Goal: Transaction & Acquisition: Purchase product/service

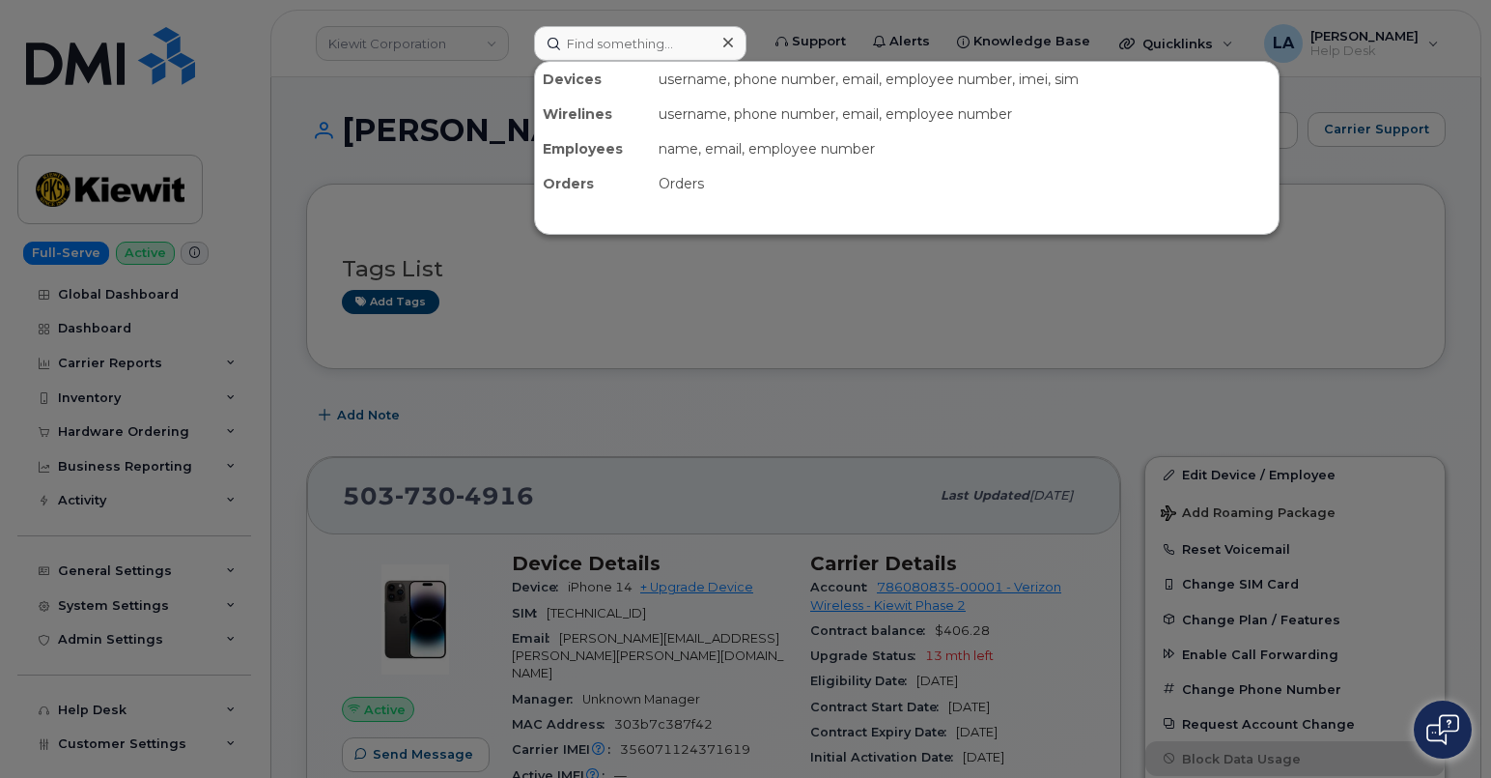
scroll to position [226, 0]
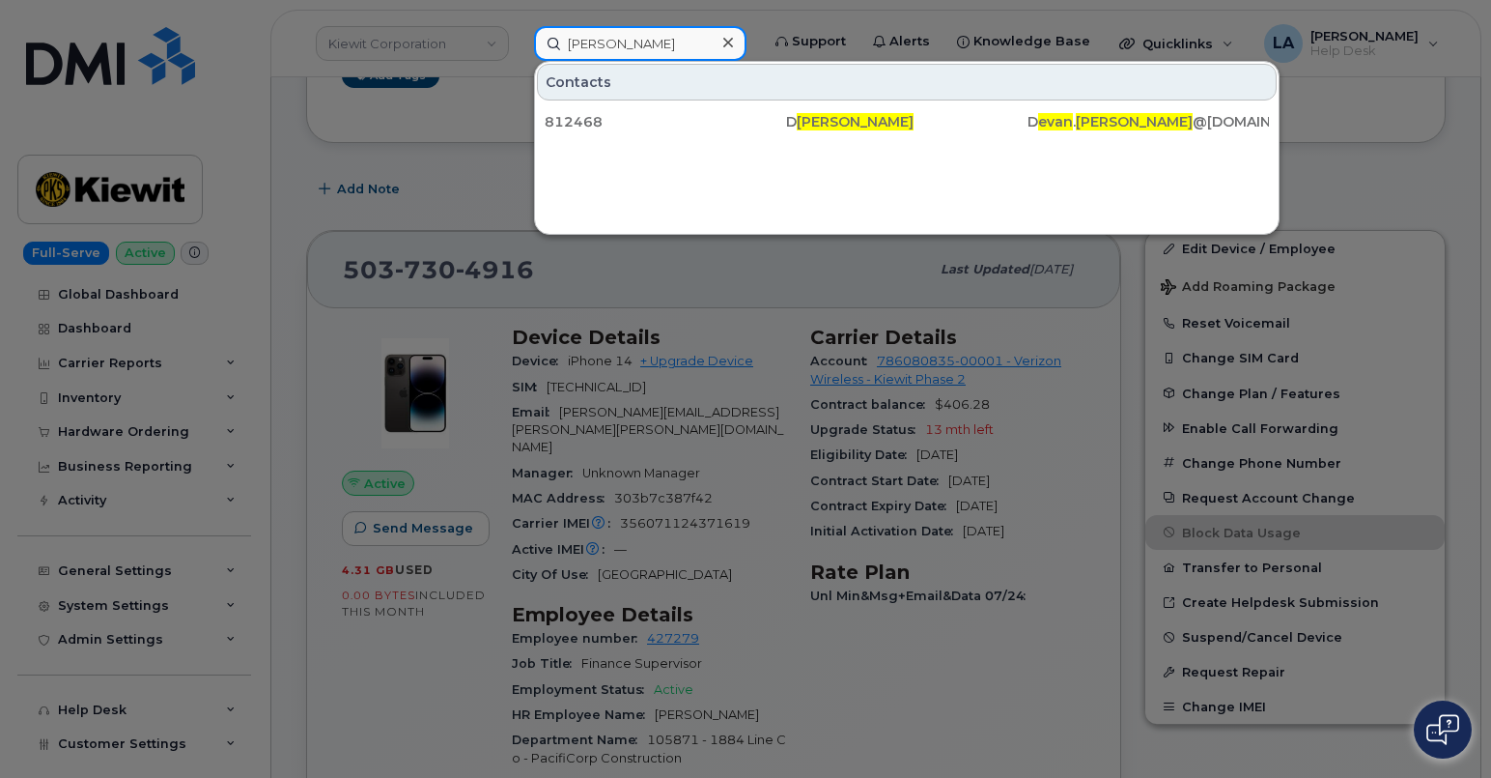
drag, startPoint x: 666, startPoint y: 38, endPoint x: 466, endPoint y: 39, distance: 200.0
click at [519, 39] on div "Evan Morgan Contacts 812468 D evan Morgan D evan . Morgan @Flyjazz.ca" at bounding box center [640, 43] width 243 height 35
paste input "681-318-6475"
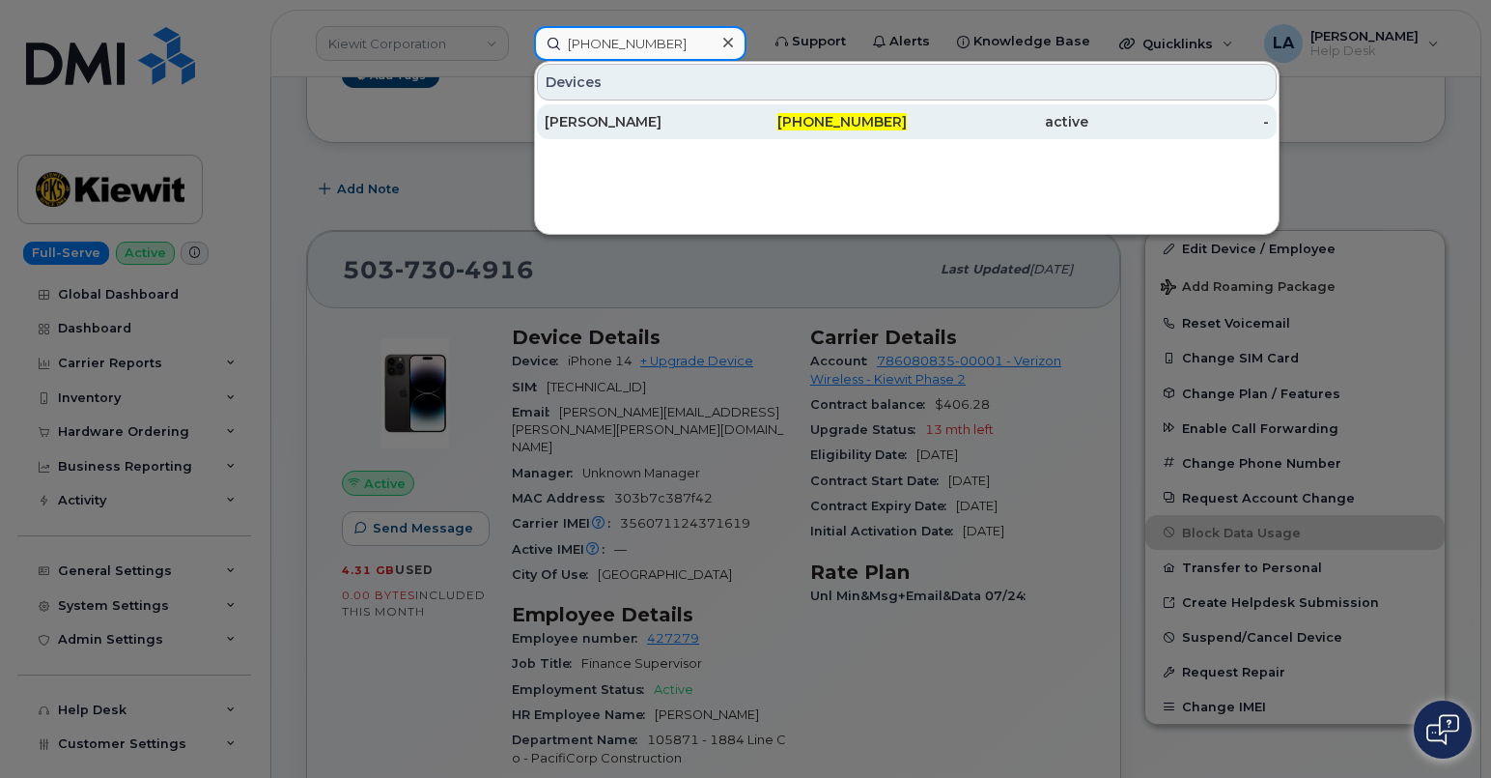
type input "681-318-6475"
click at [610, 126] on div "[PERSON_NAME]" at bounding box center [636, 121] width 182 height 19
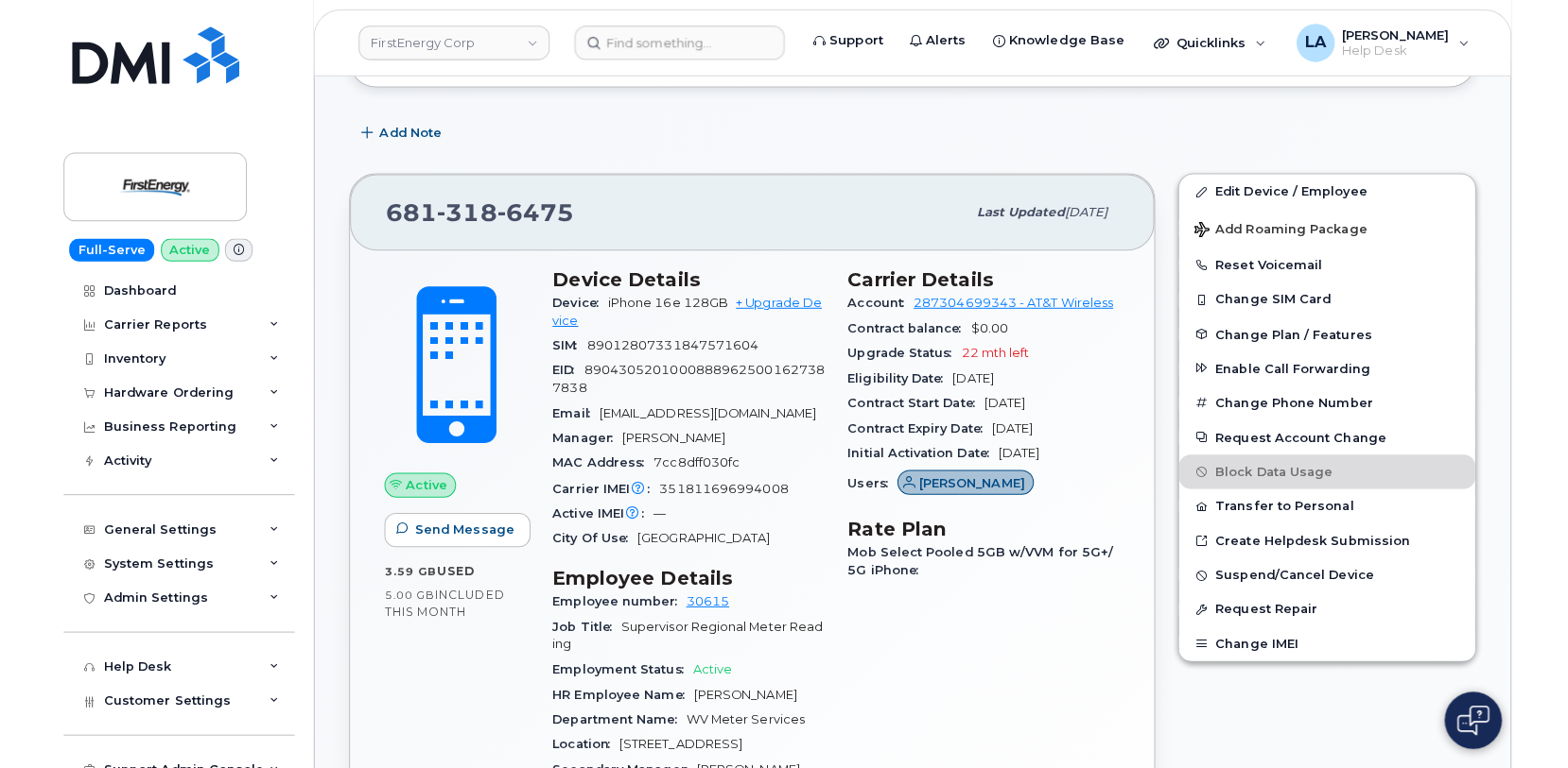
scroll to position [439, 0]
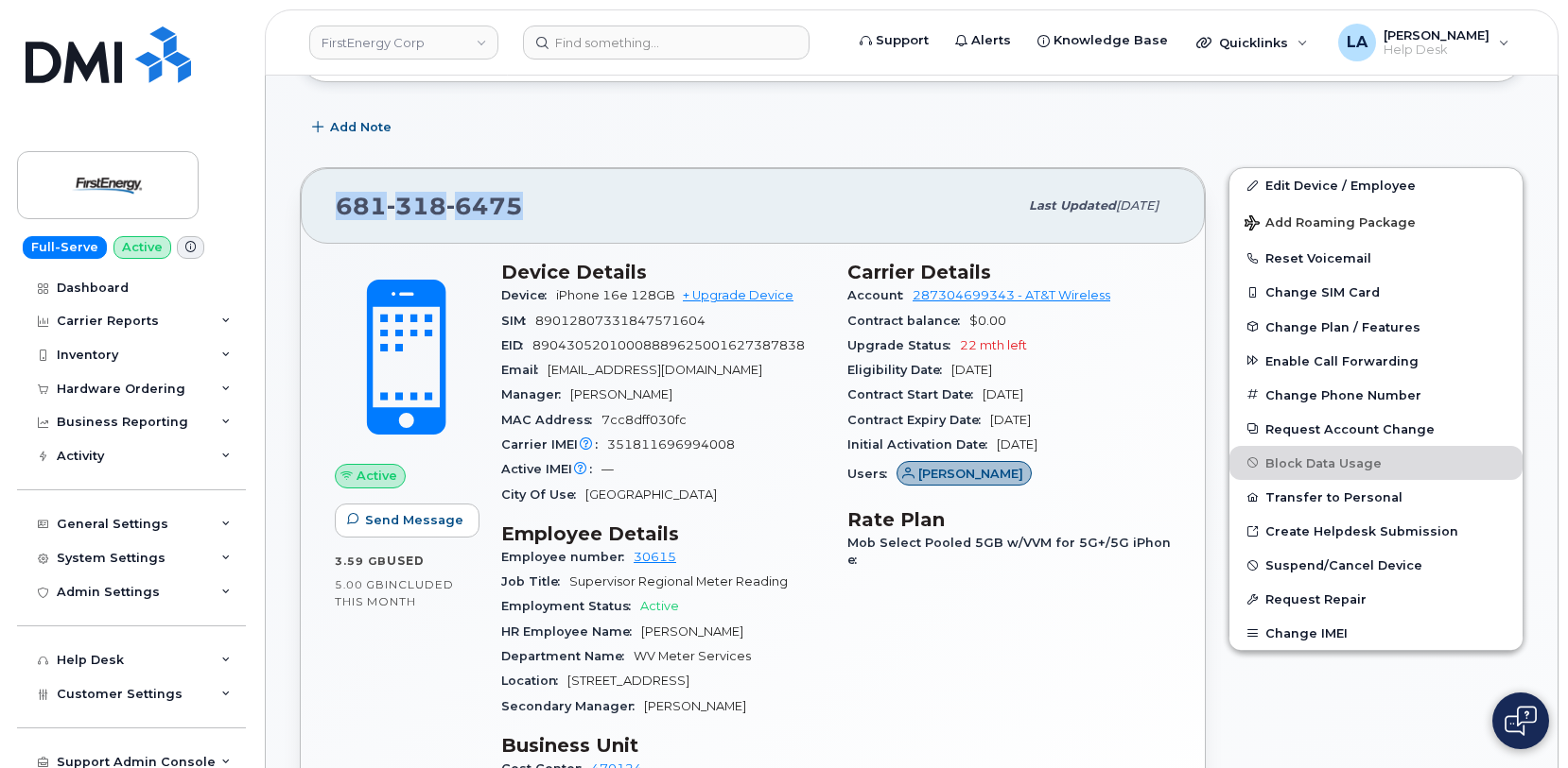
drag, startPoint x: 556, startPoint y: 201, endPoint x: 283, endPoint y: 200, distance: 273.0
copy span "[PHONE_NUMBER]"
click at [746, 292] on link "+ Upgrade Device" at bounding box center [737, 295] width 111 height 14
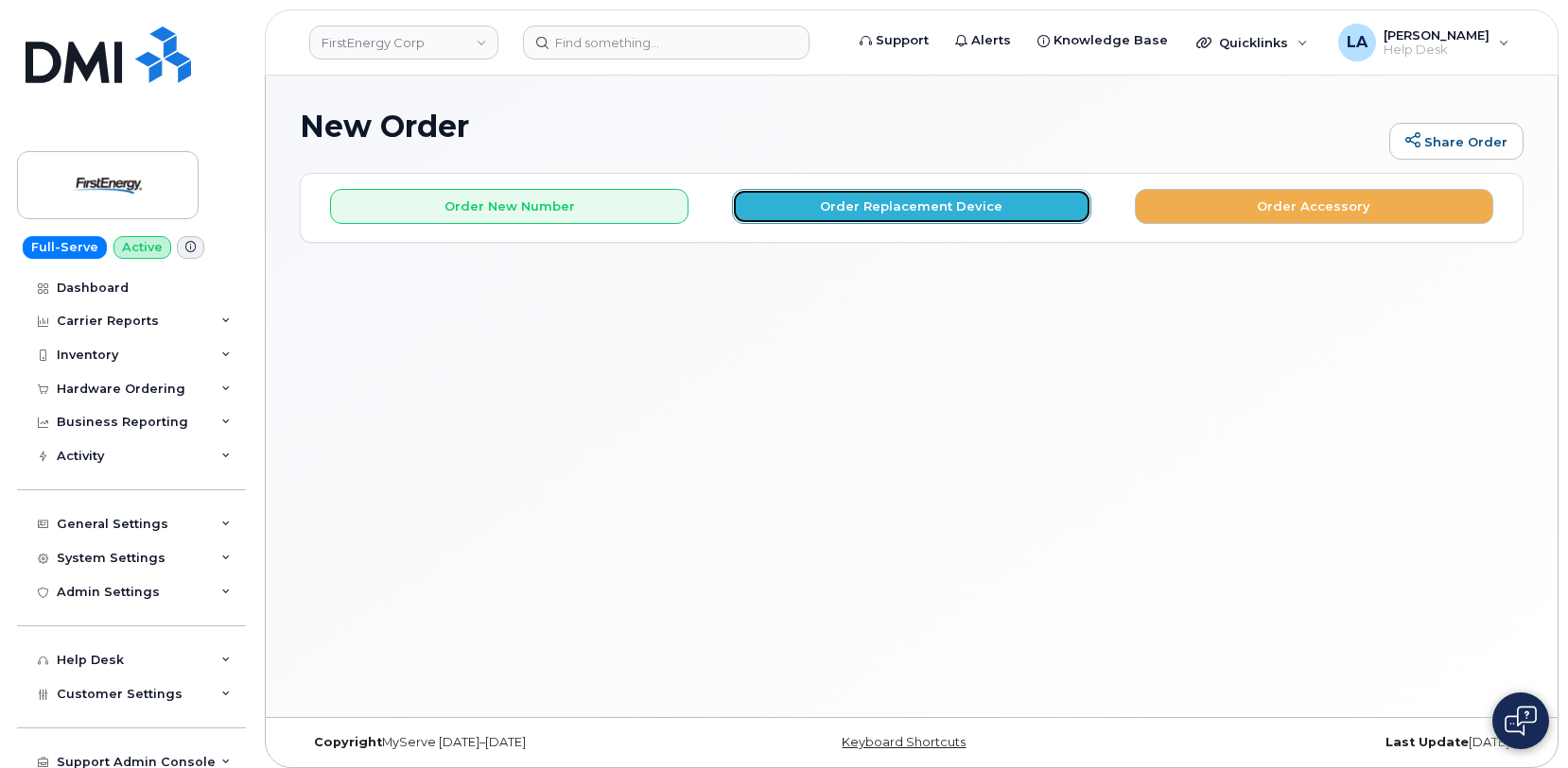
click at [937, 207] on button "Order Replacement Device" at bounding box center [911, 206] width 358 height 35
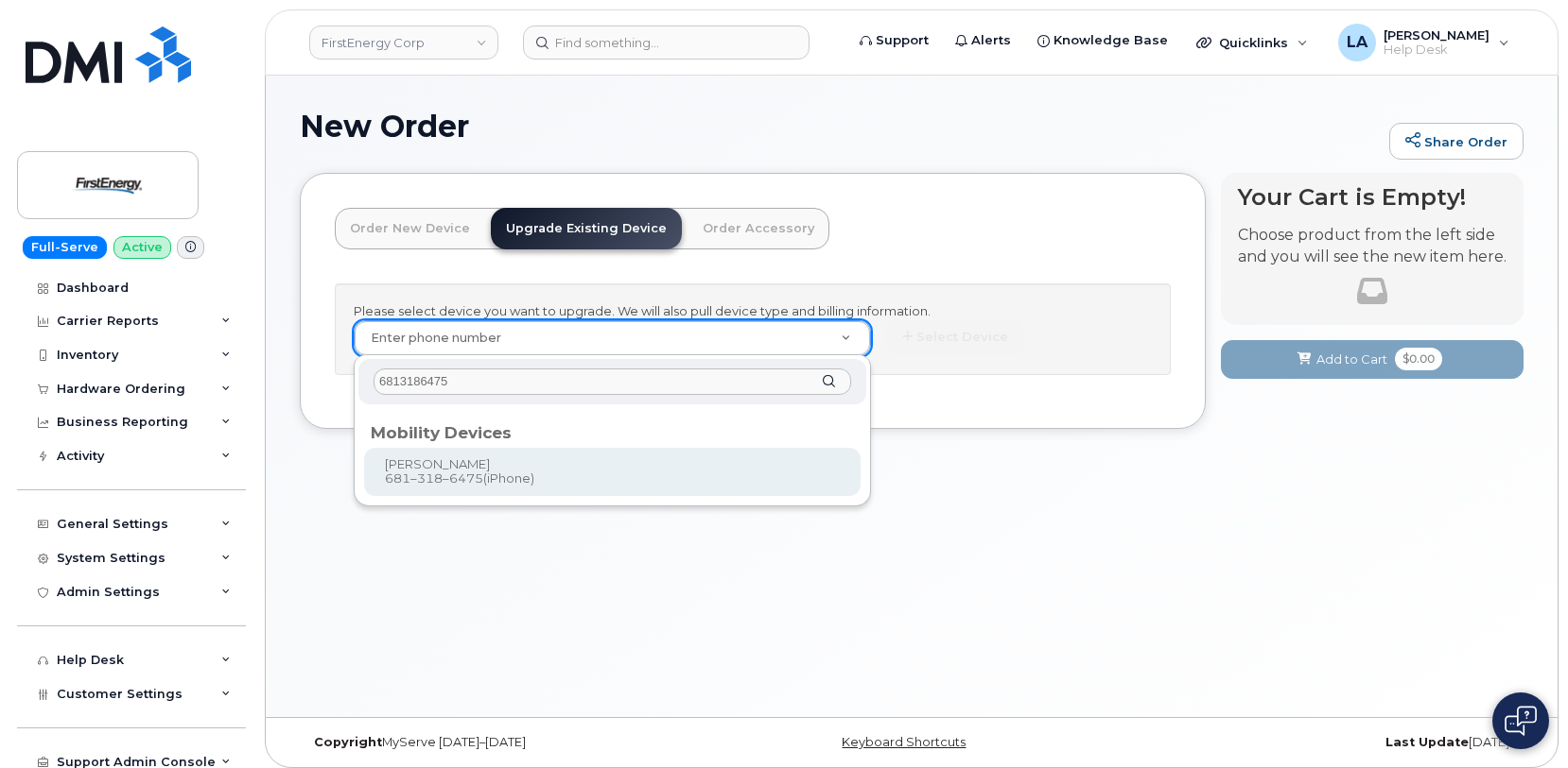
type input "6813186475"
type input "828693"
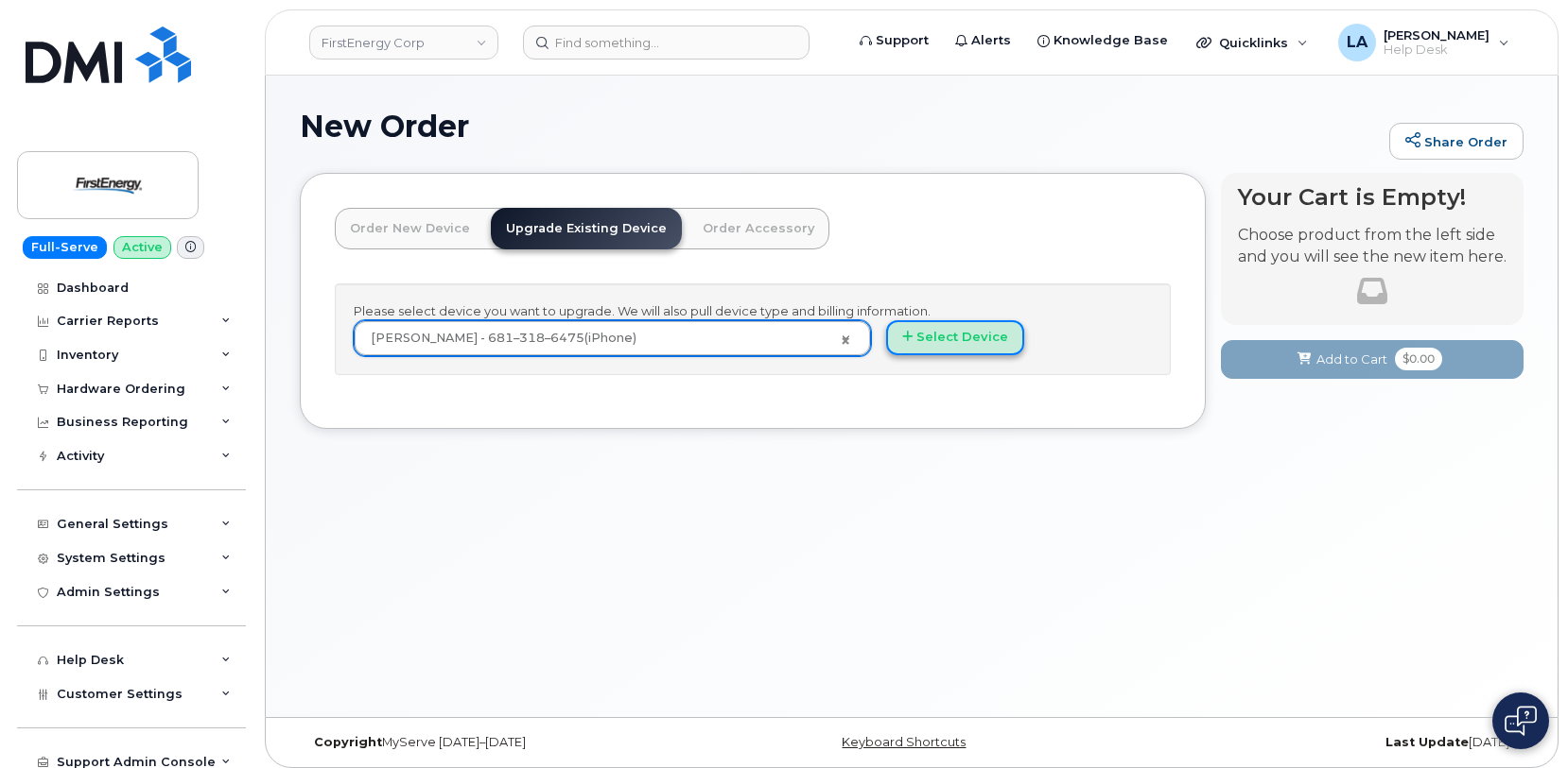
click at [985, 343] on button "Select Device" at bounding box center [954, 338] width 138 height 35
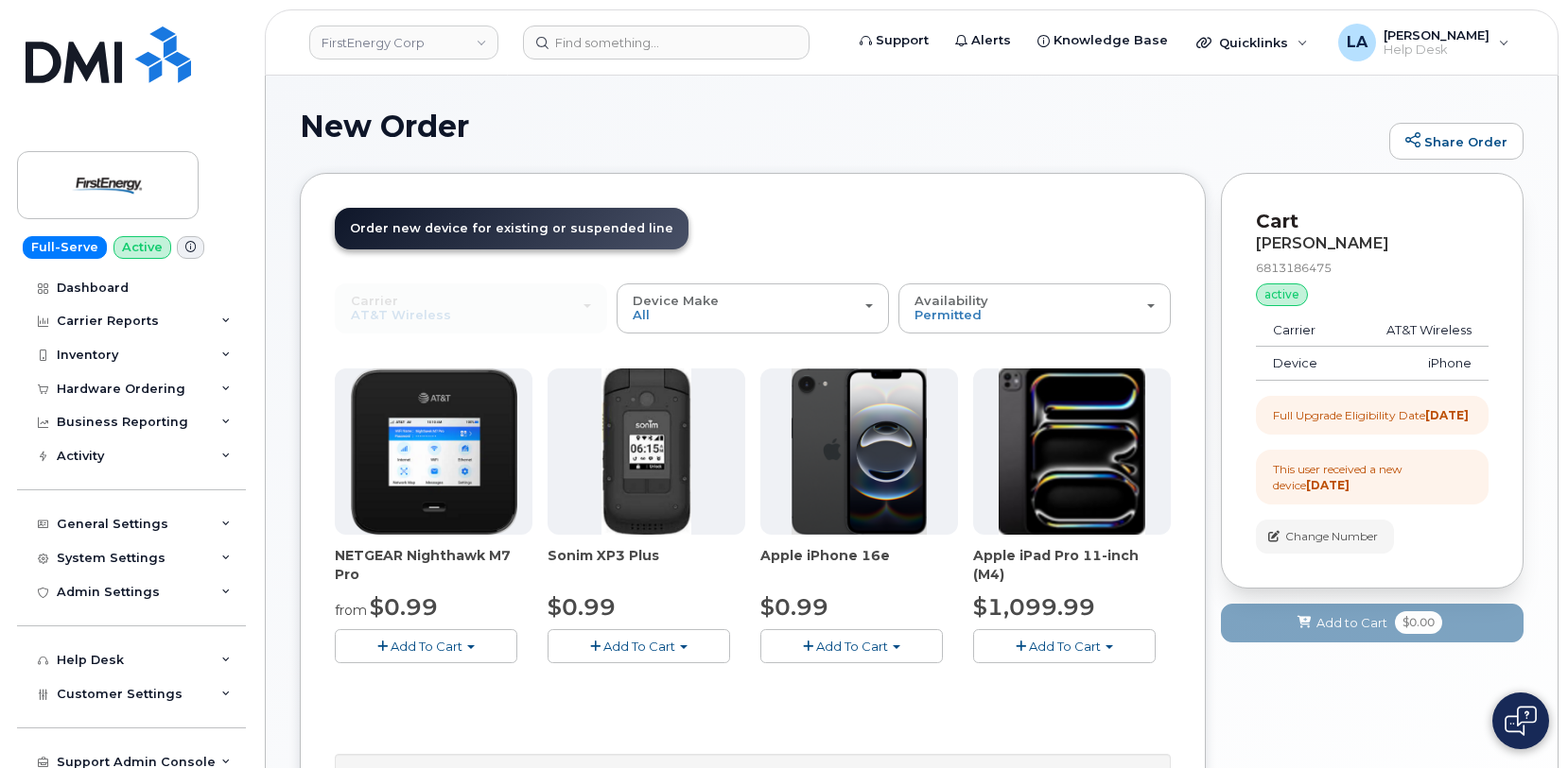
click at [863, 640] on span "Add To Cart" at bounding box center [852, 646] width 71 height 15
click at [833, 673] on link "$0.99 - 2 Year Upgrade" at bounding box center [855, 682] width 182 height 23
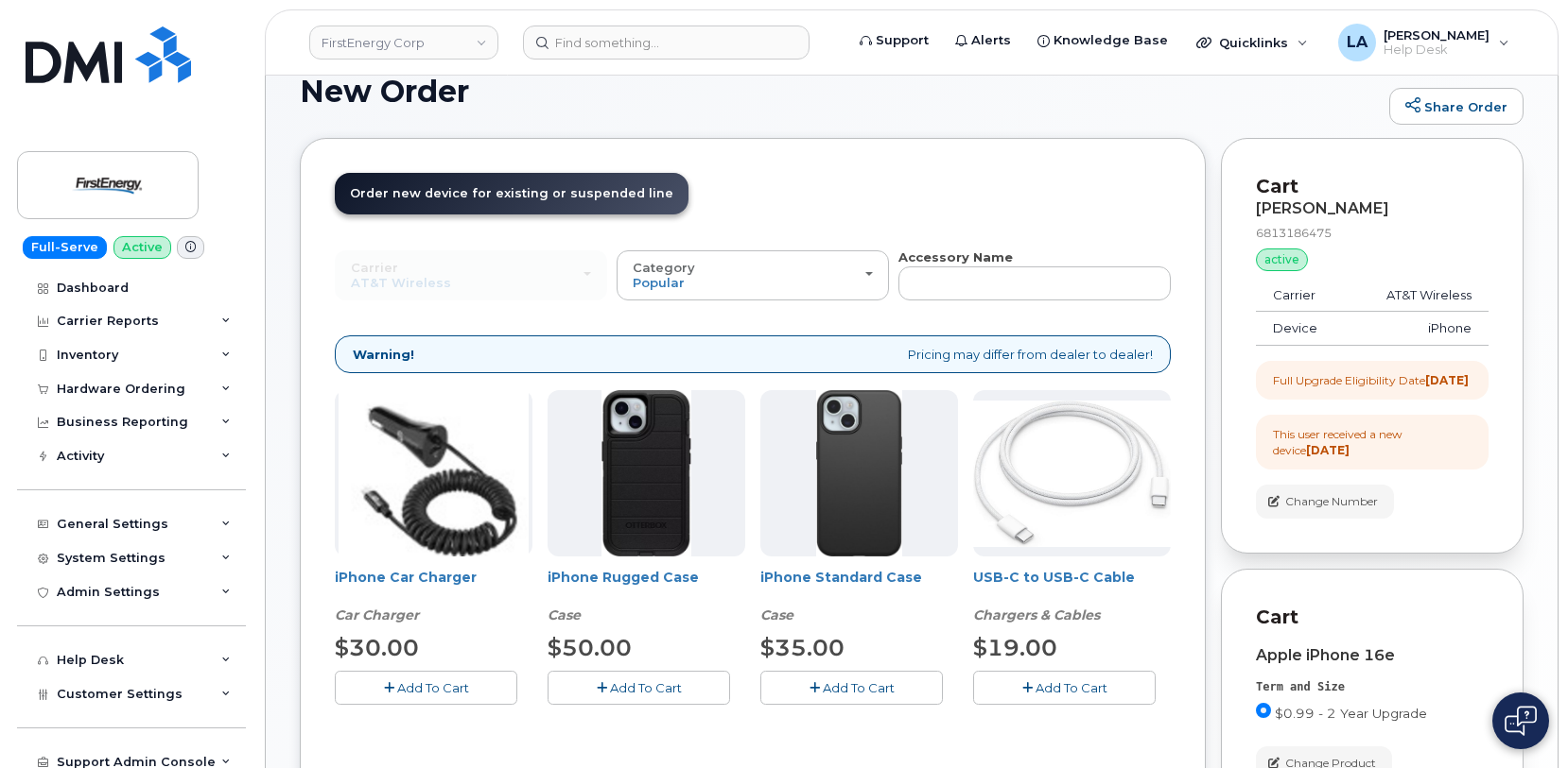
scroll to position [64, 0]
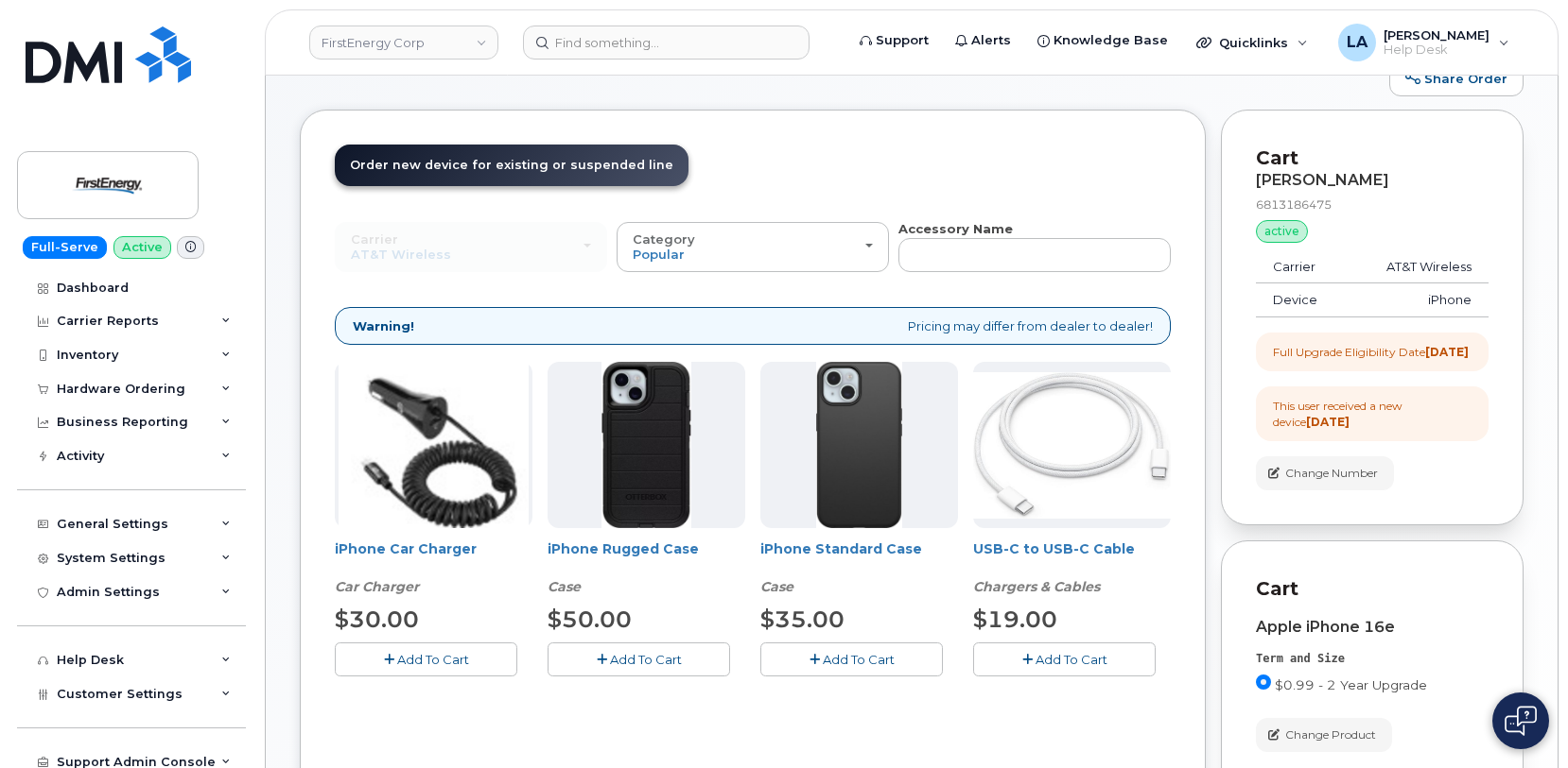
click at [659, 675] on button "Add To Cart" at bounding box center [638, 659] width 182 height 33
click at [1100, 653] on span "Add To Cart" at bounding box center [1071, 659] width 71 height 15
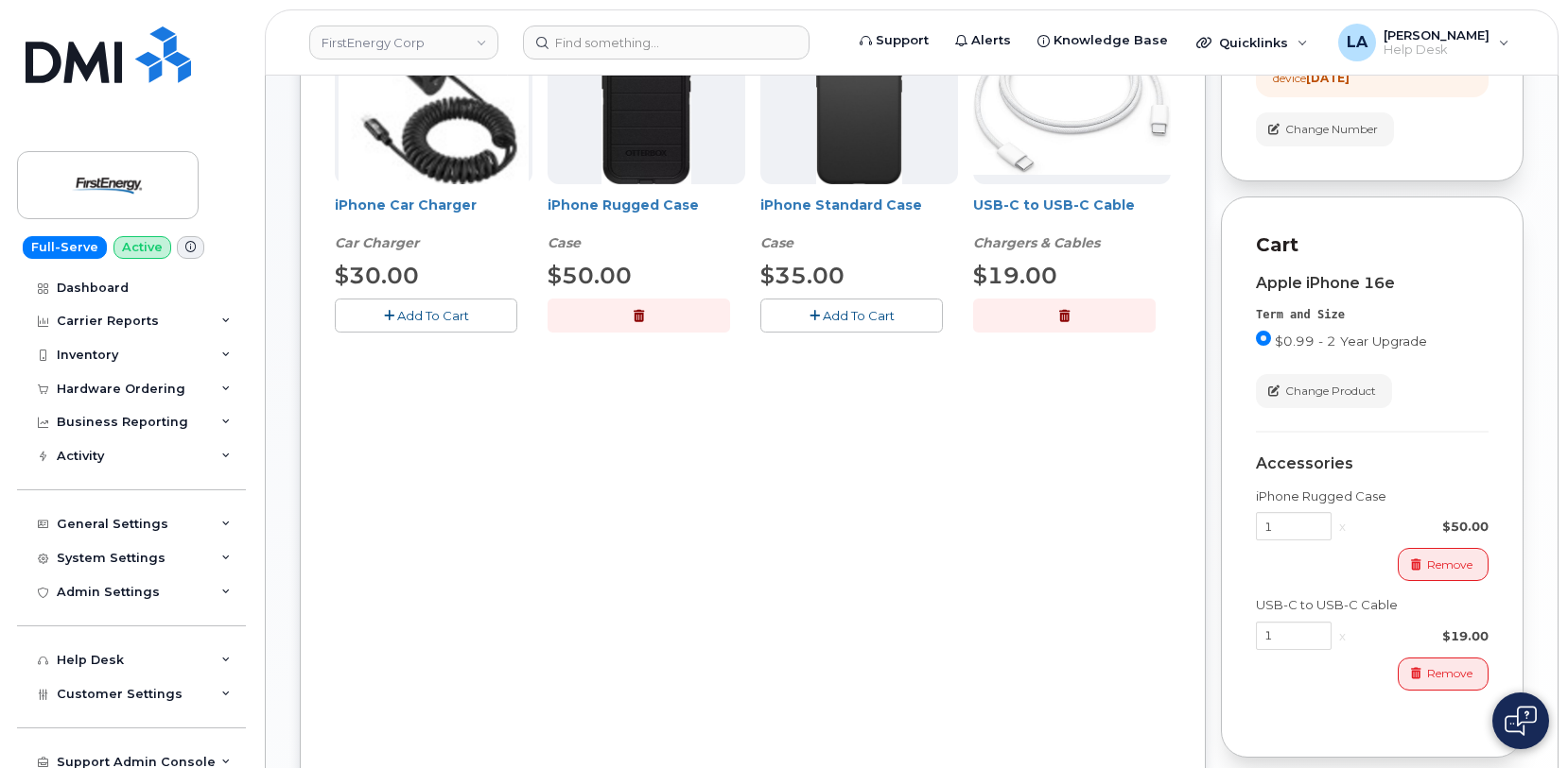
scroll to position [456, 0]
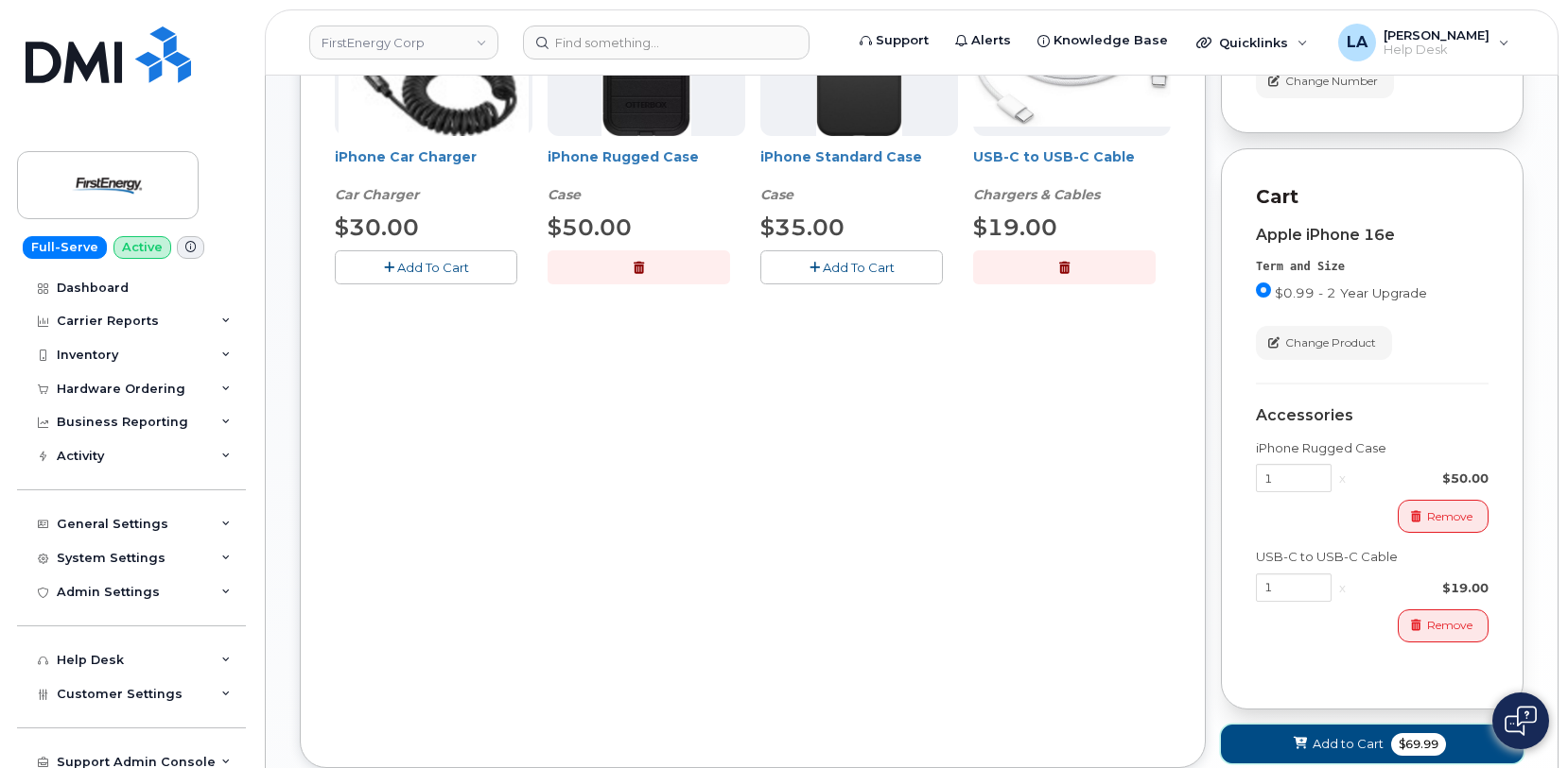
click at [1298, 750] on button "Add to Cart $69.99" at bounding box center [1371, 745] width 302 height 39
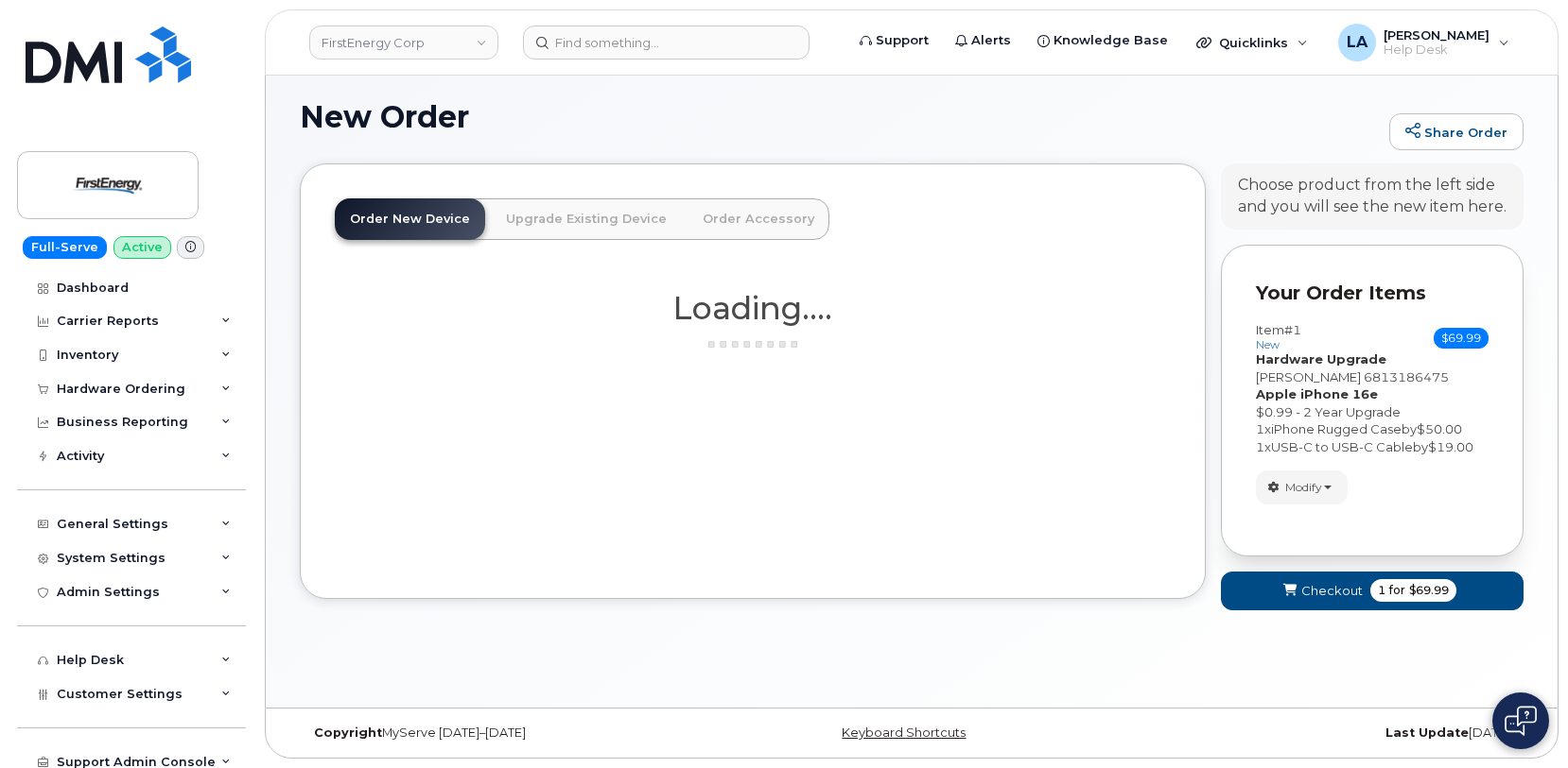
scroll to position [10, 0]
click at [1280, 602] on button "Checkout 1 for $69.99" at bounding box center [1371, 591] width 302 height 39
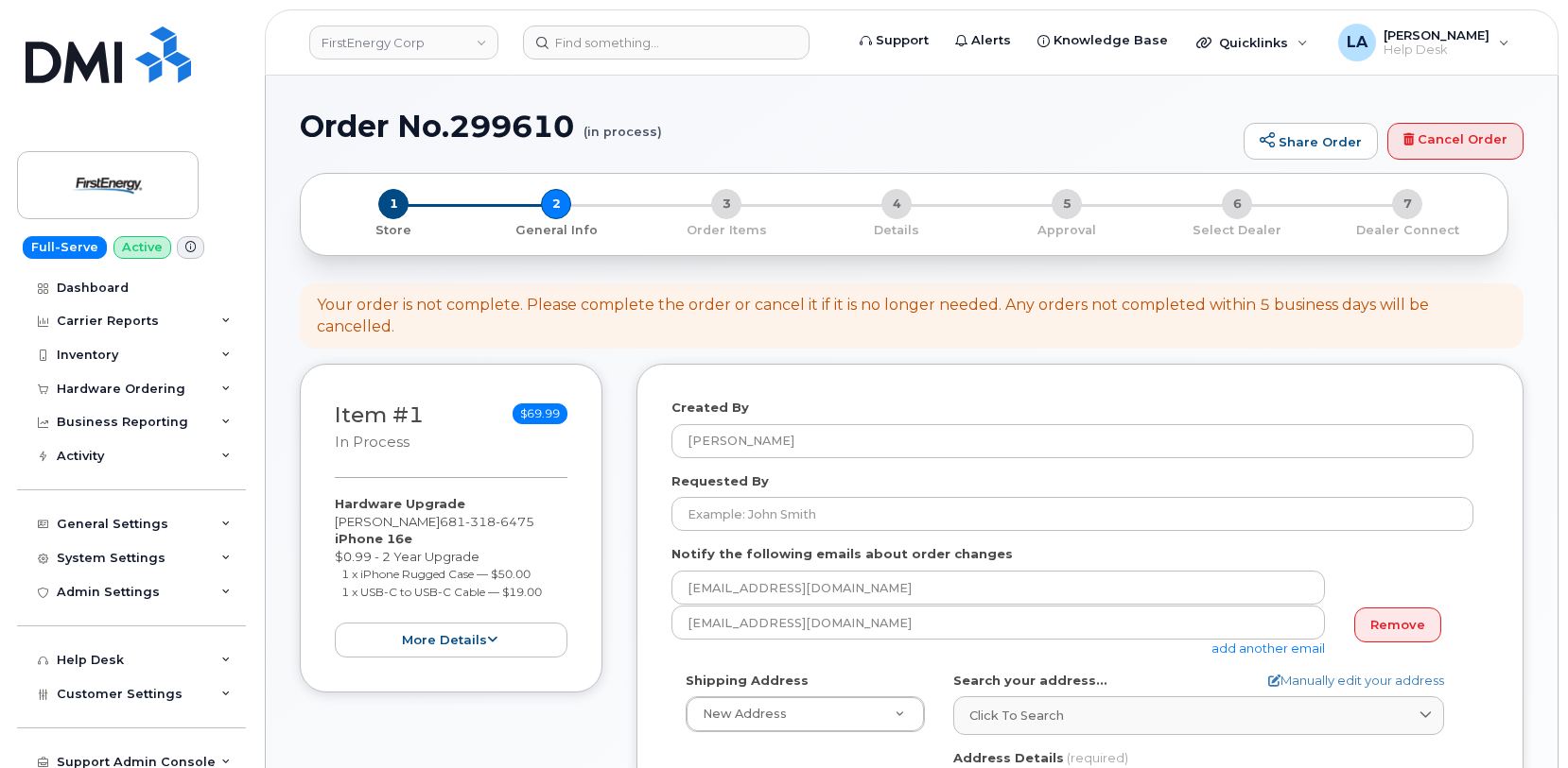
select select
click at [1414, 608] on link "Remove" at bounding box center [1397, 625] width 87 height 35
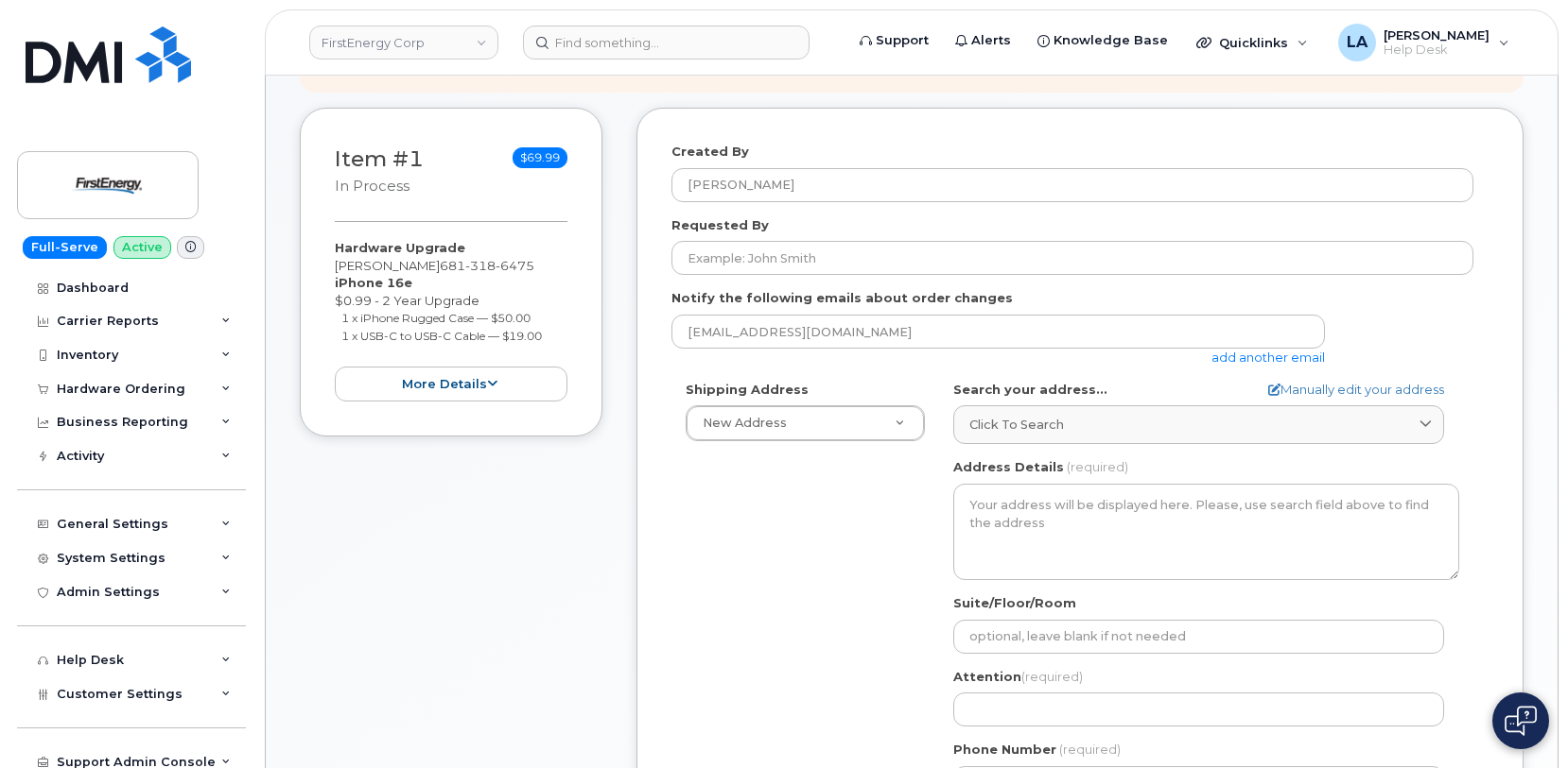
scroll to position [314, 0]
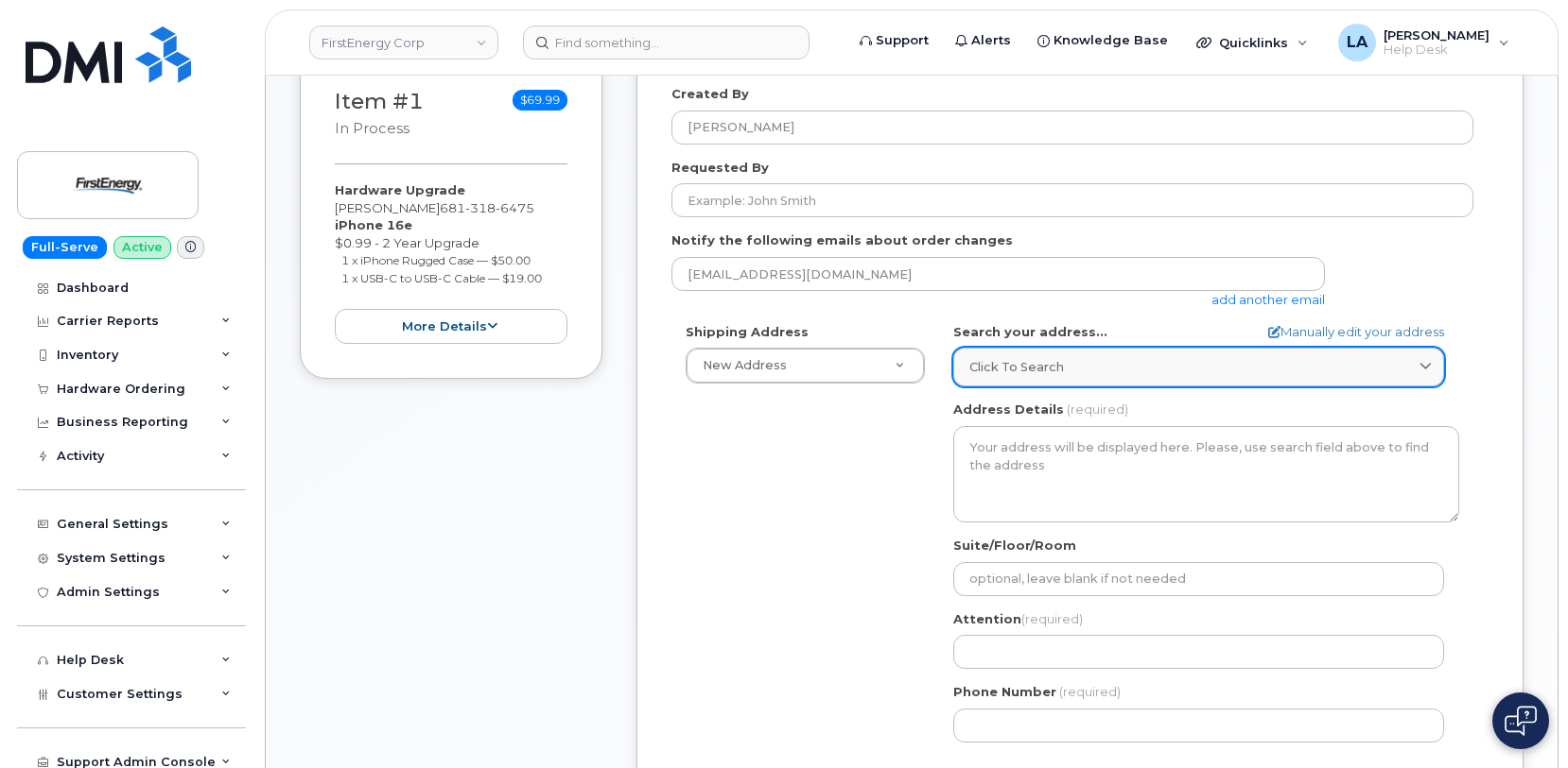
click at [1106, 358] on div "Click to search" at bounding box center [1198, 367] width 458 height 18
paste input "9176 Seneca"
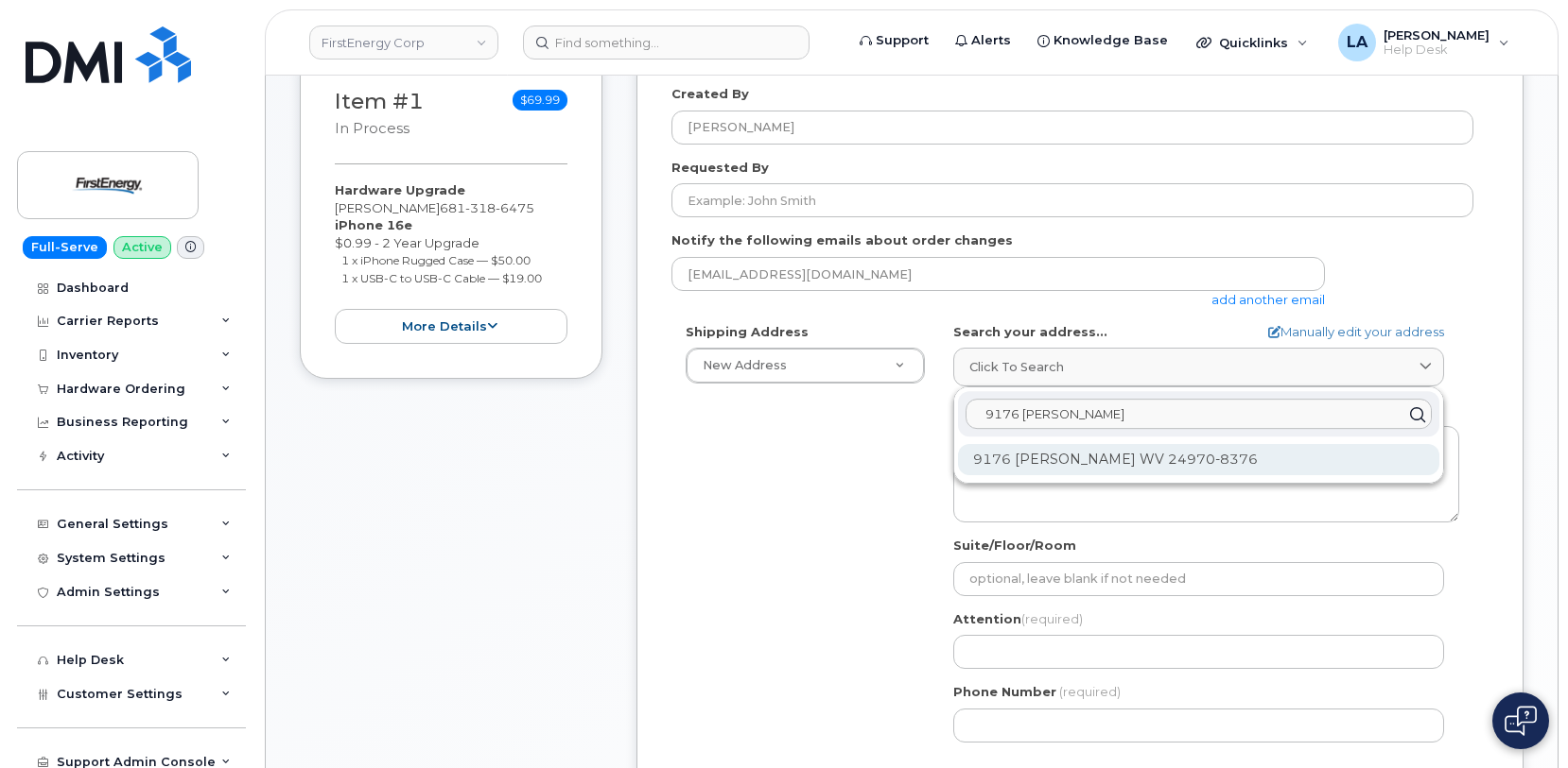
type input "9176 Seneca"
click at [1302, 444] on div "9176 Seneca Trl S Ronceverte WV 24970-8376" at bounding box center [1199, 460] width 482 height 31
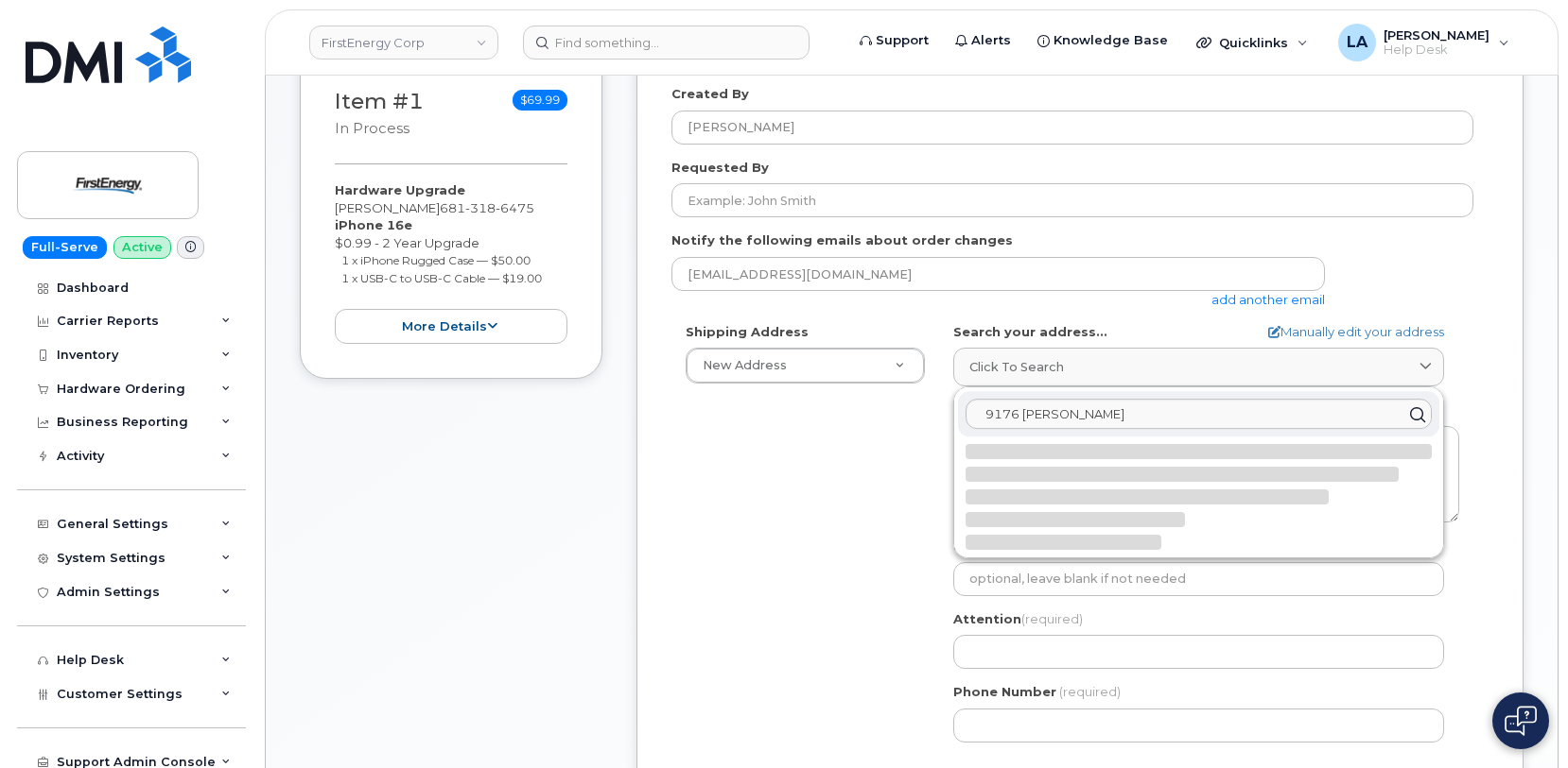
select select
type textarea "9176 Seneca Trl S RONCEVERTE WV 24970-8376 UNITED STATES"
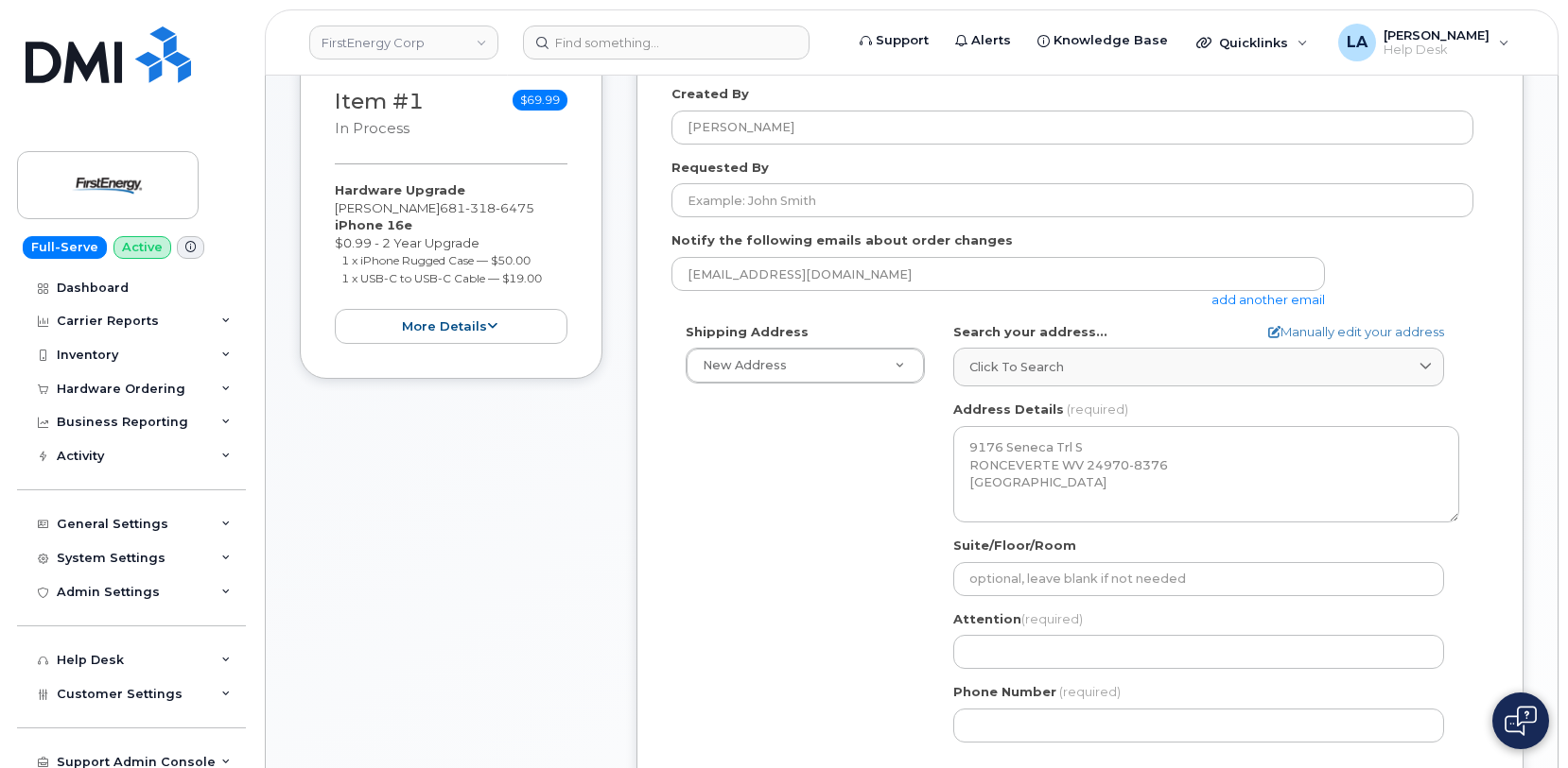
drag, startPoint x: 472, startPoint y: 183, endPoint x: 314, endPoint y: 179, distance: 158.1
click at [314, 179] on div "Item #1 in process $69.99 Hardware Upgrade Johnna L McCormack 681 318 6475 iPho…" at bounding box center [450, 214] width 302 height 329
copy div "[PERSON_NAME]"
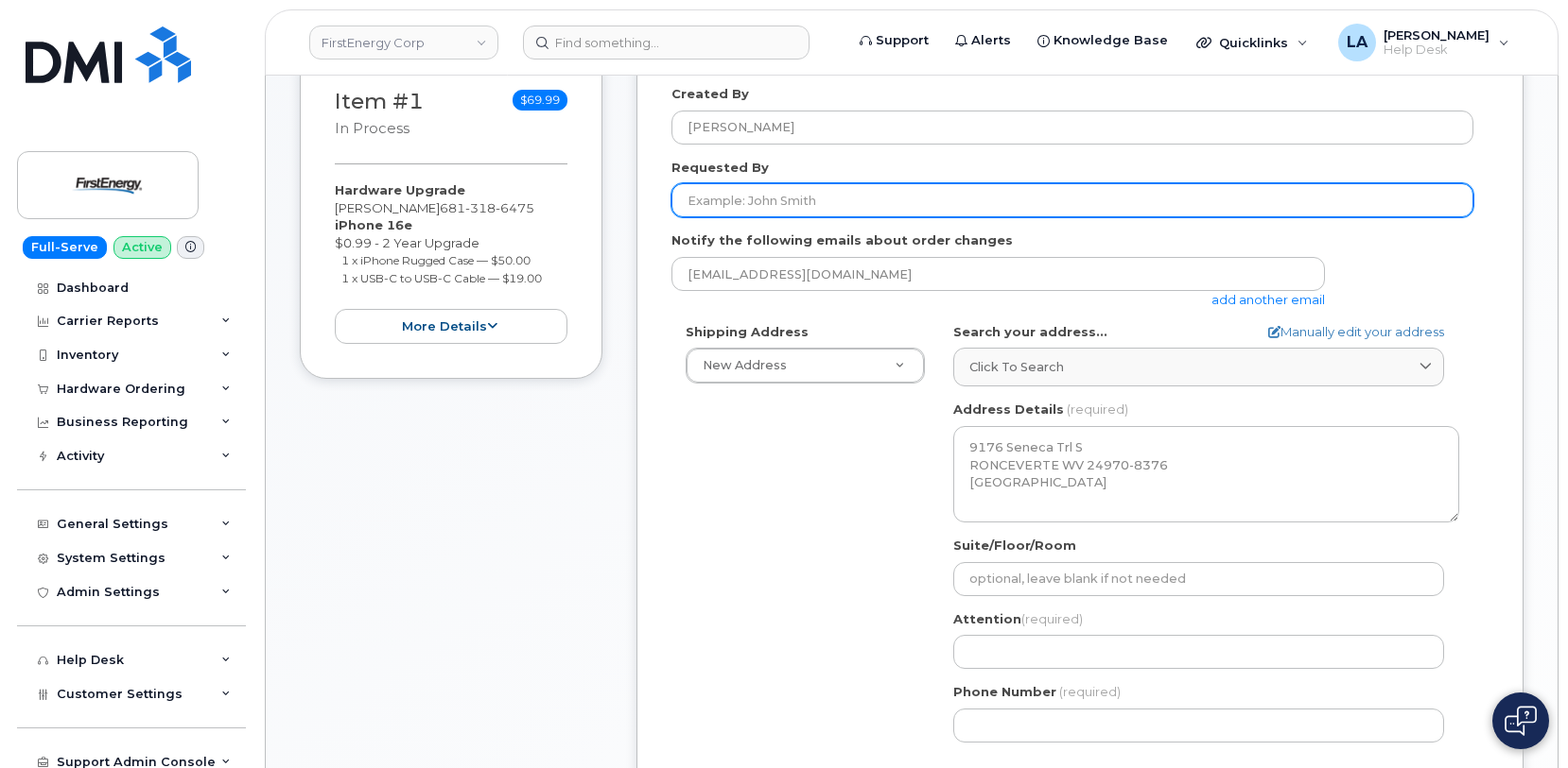
click at [843, 185] on input "Requested By" at bounding box center [1072, 200] width 802 height 34
paste input "[PERSON_NAME]"
type input "[PERSON_NAME]"
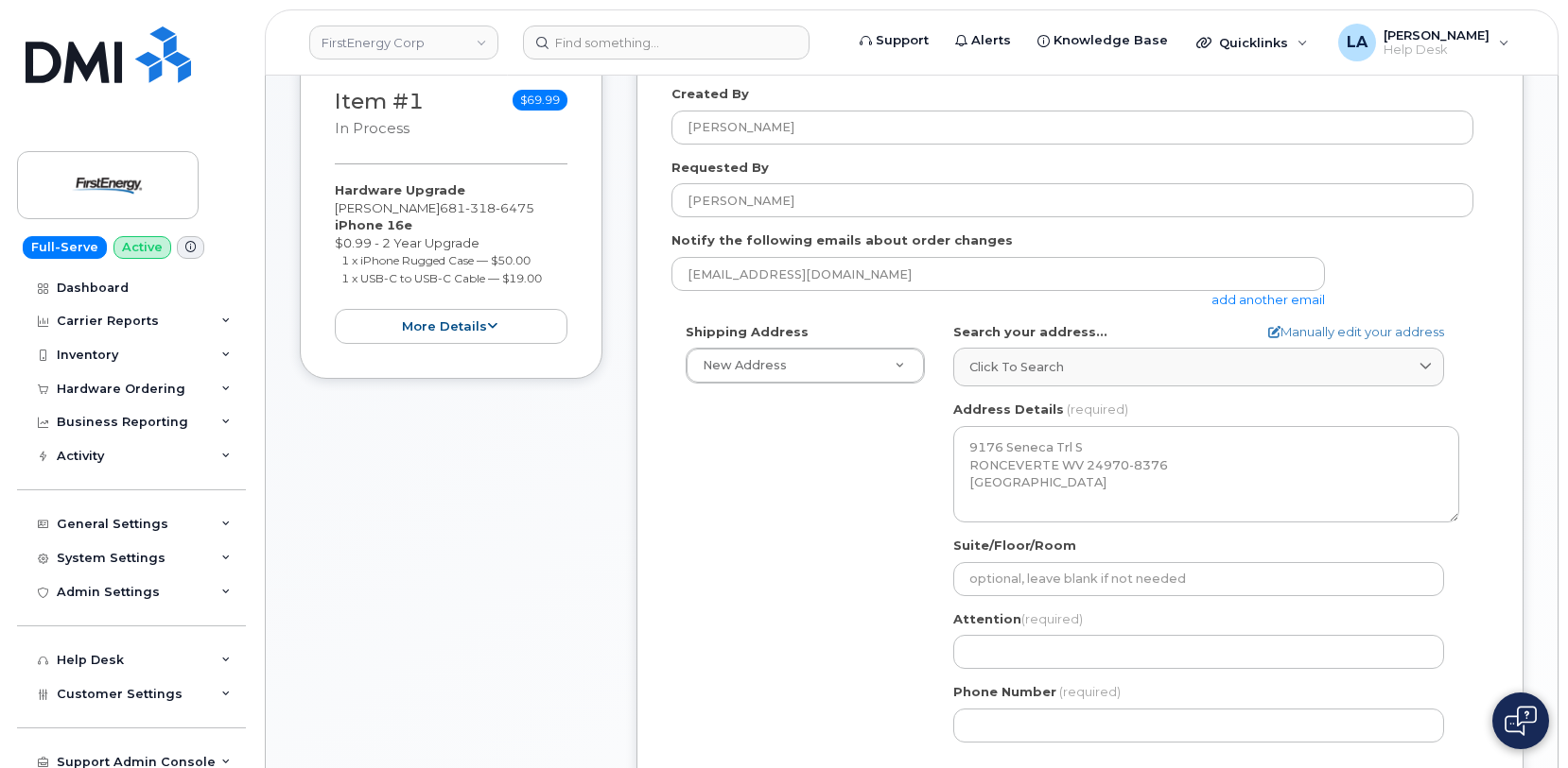
click at [759, 480] on div "Shipping Address New Address New Address 3601 Ridge Rd 543 Lake Rd 14 N Shue St…" at bounding box center [1072, 539] width 802 height 433
click at [1016, 563] on input "Suite/Floor/Room" at bounding box center [1198, 579] width 490 height 34
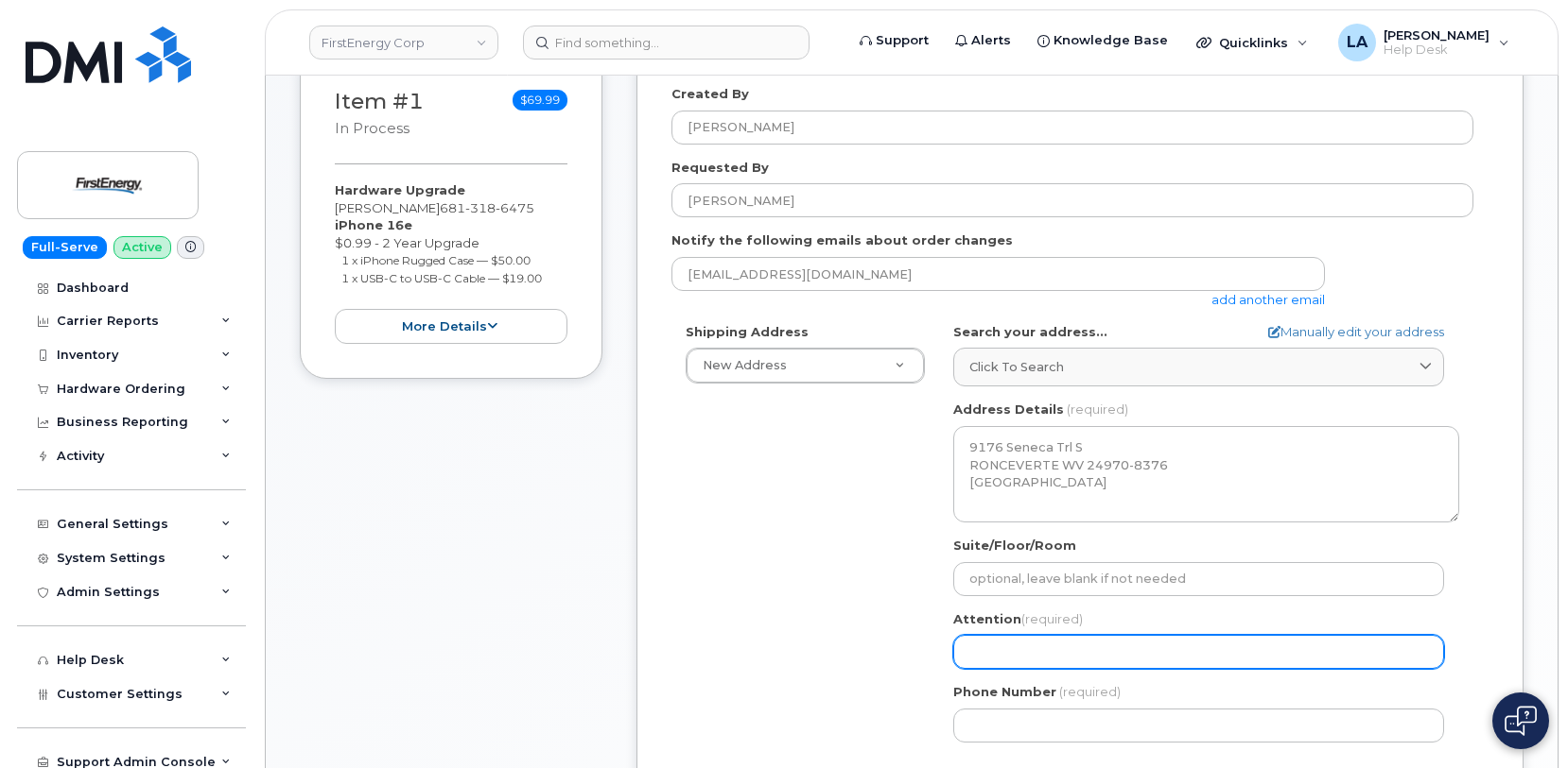
click at [1108, 635] on input "Attention (required)" at bounding box center [1198, 652] width 490 height 34
paste input "[PERSON_NAME]"
select select
type input "[PERSON_NAME]"
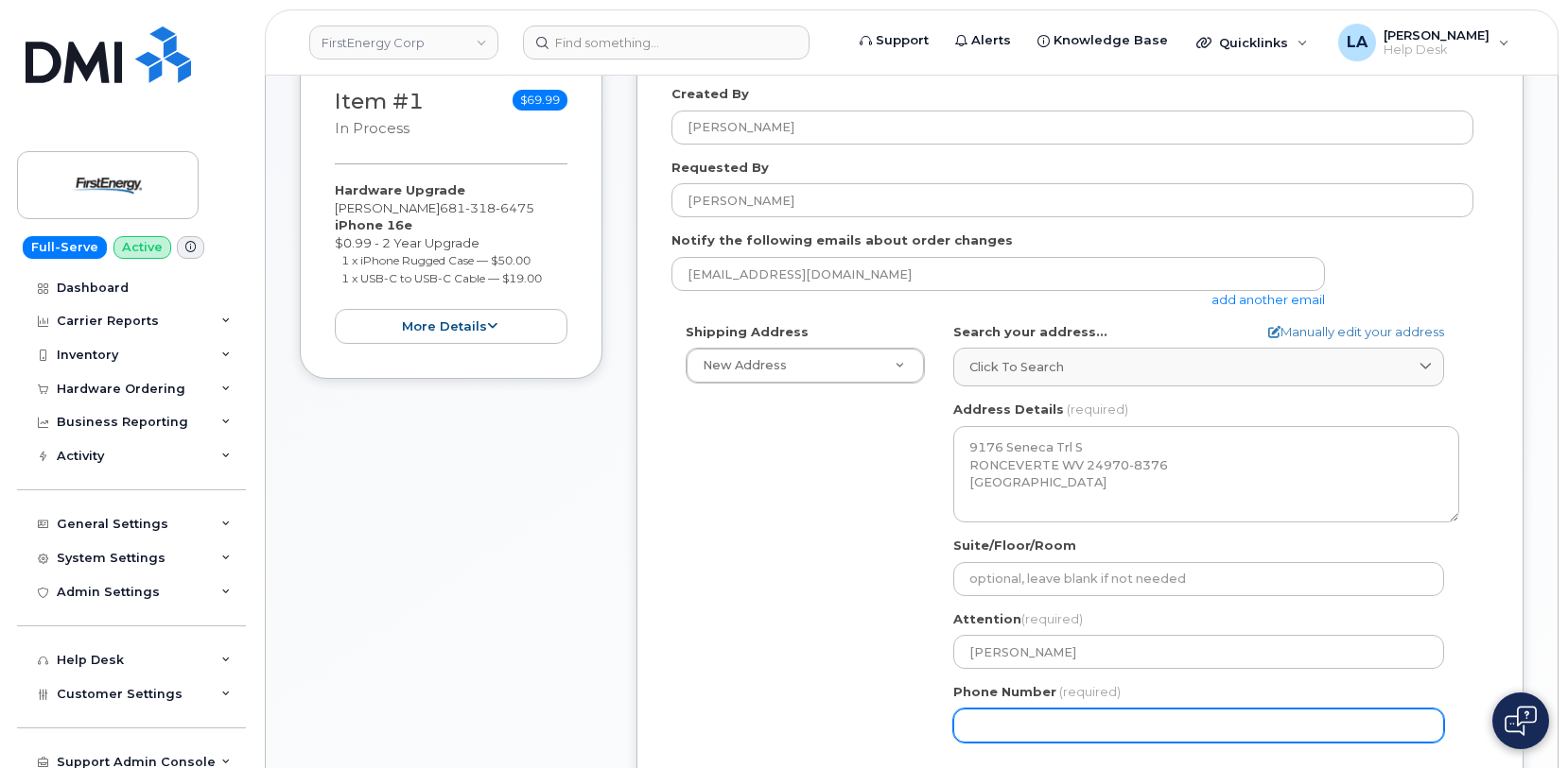
click at [748, 673] on div "Shipping Address New Address New Address 3601 Ridge Rd 543 Lake Rd 14 N Shue St…" at bounding box center [1072, 539] width 802 height 433
click at [1080, 708] on input "Phone Number" at bounding box center [1198, 725] width 490 height 34
paste input "3046477010"
select select
type input "3046477010"
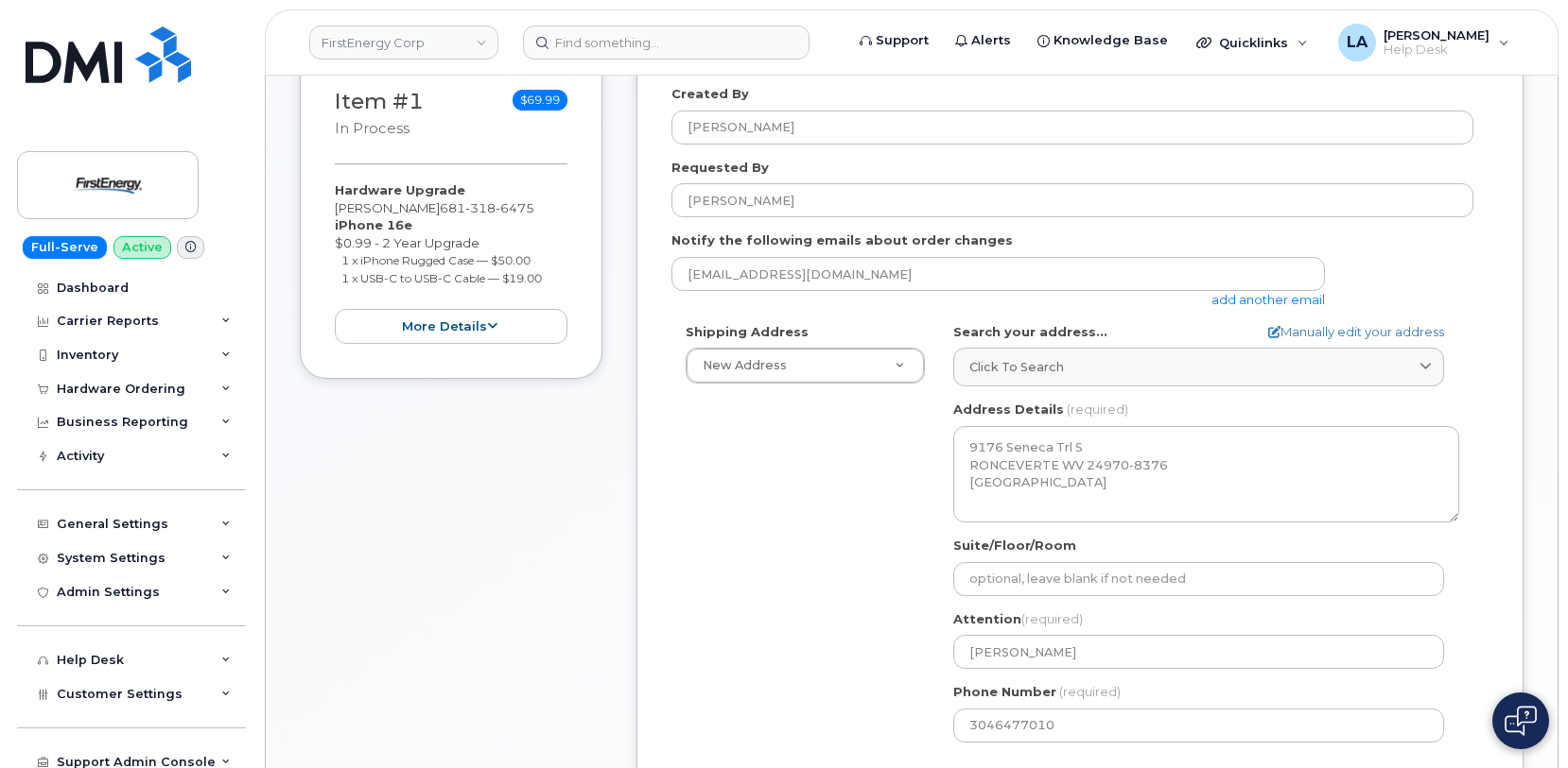
click at [683, 537] on div "Shipping Address New Address New Address 3601 Ridge Rd 543 Lake Rd 14 N Shue St…" at bounding box center [1072, 539] width 802 height 433
drag, startPoint x: 1566, startPoint y: 183, endPoint x: 1568, endPoint y: 210, distance: 27.1
click at [1567, 210] on html "FirstEnergy Corp Support Alerts Knowledge Base Quicklinks Suspend / Cancel Devi…" at bounding box center [784, 542] width 1568 height 1712
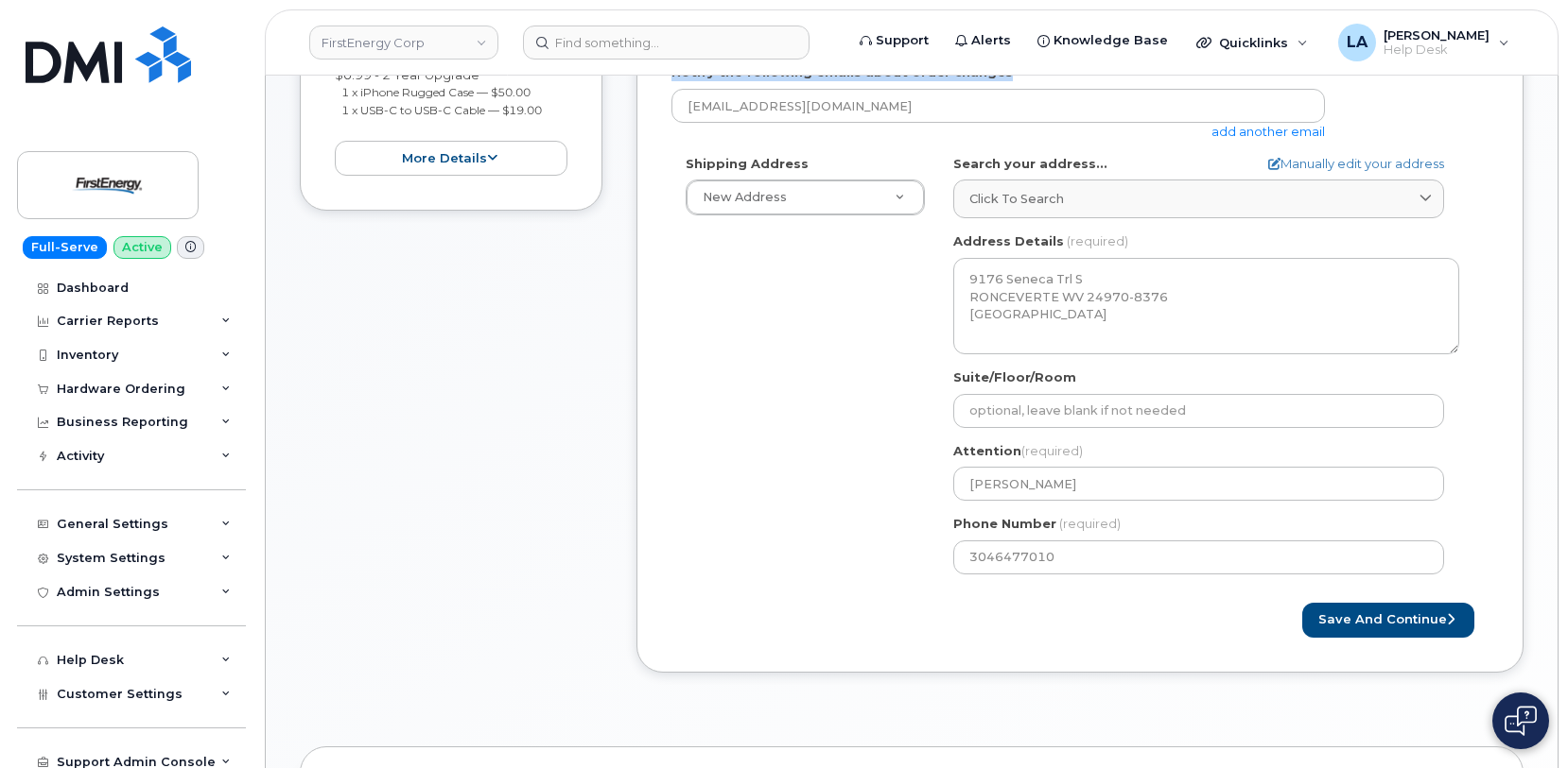
scroll to position [503, 0]
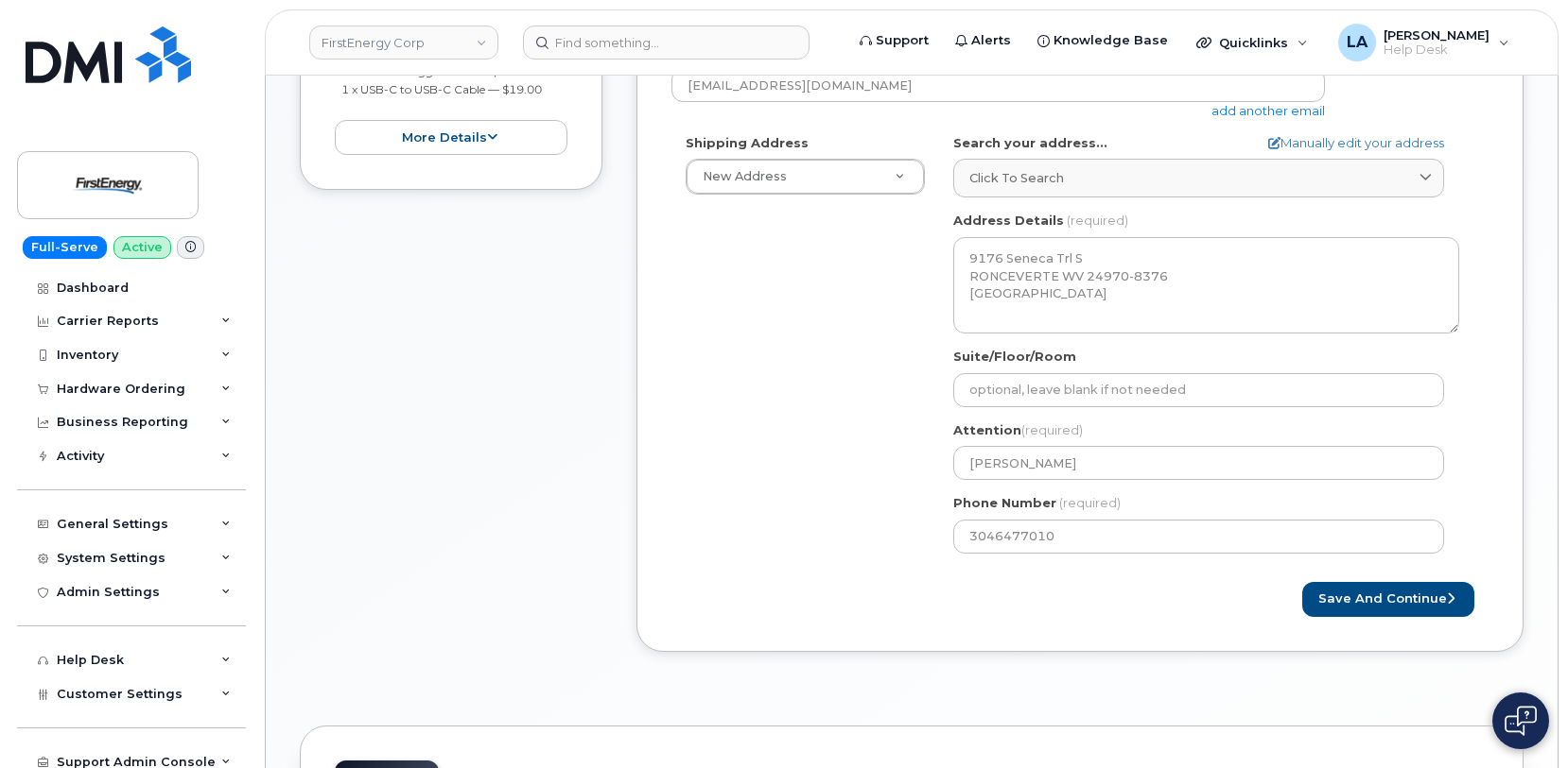
drag, startPoint x: 1548, startPoint y: 338, endPoint x: 1533, endPoint y: 349, distance: 18.6
click at [1548, 338] on div "Order No.299610 (in process) Share Order Cancel Order × Share This Order If you…" at bounding box center [910, 360] width 1291 height 1576
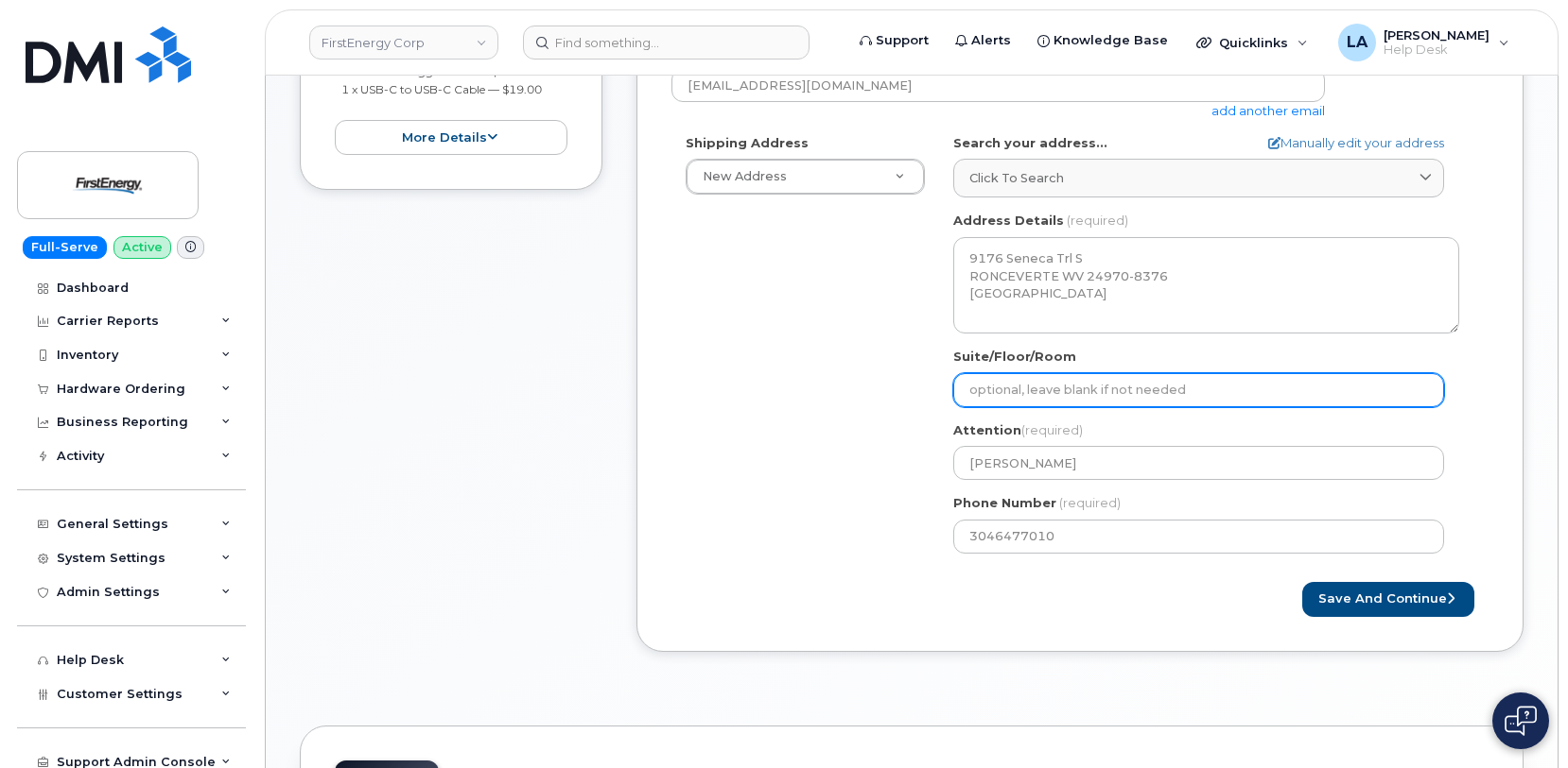
drag, startPoint x: 1132, startPoint y: 368, endPoint x: 1151, endPoint y: 335, distance: 38.1
click at [1132, 374] on input "Suite/Floor/Room" at bounding box center [1198, 390] width 490 height 34
select select
type input "M"
select select
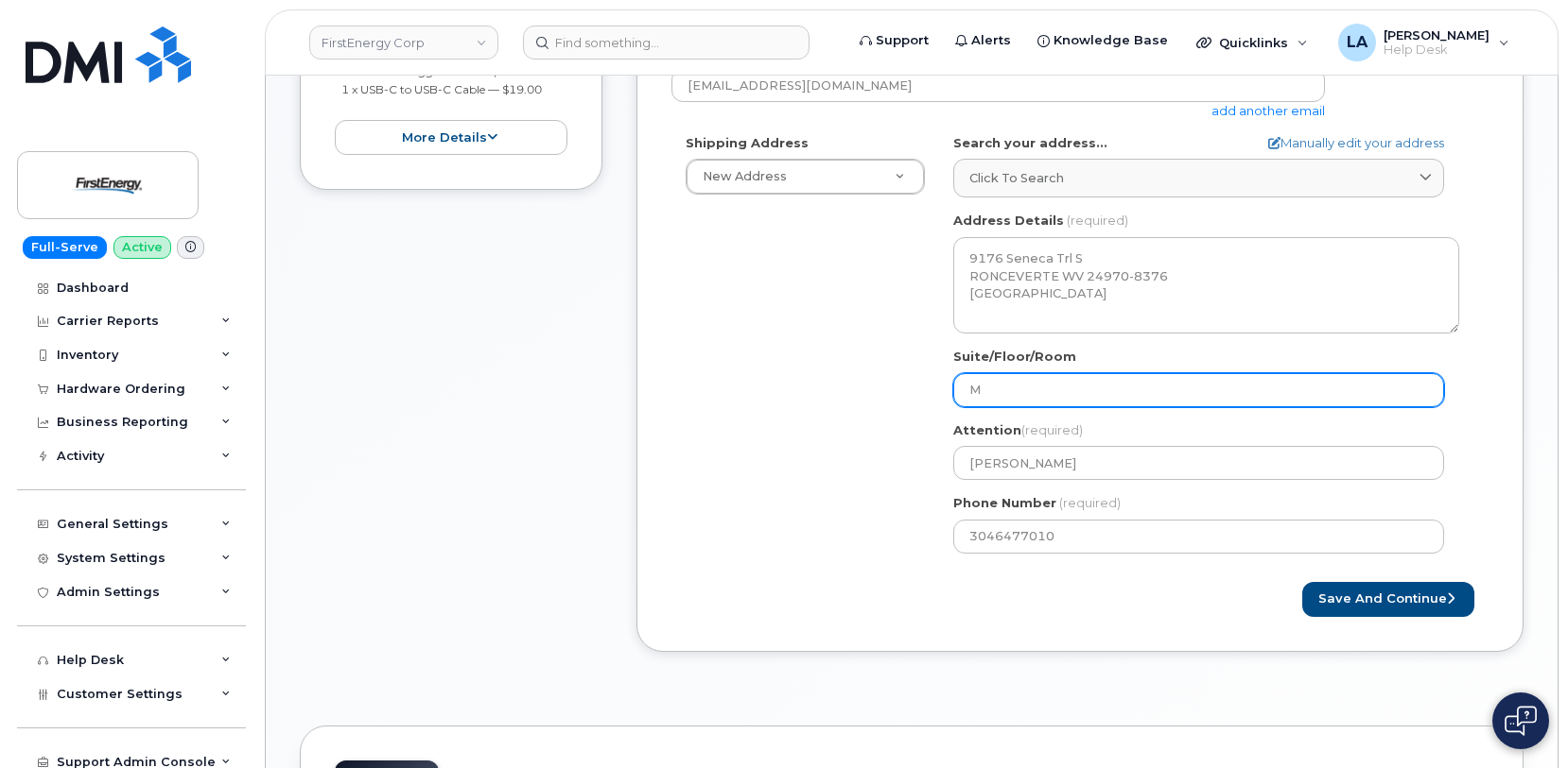
type input "Me"
select select
type input "Met"
select select
type input "Mete"
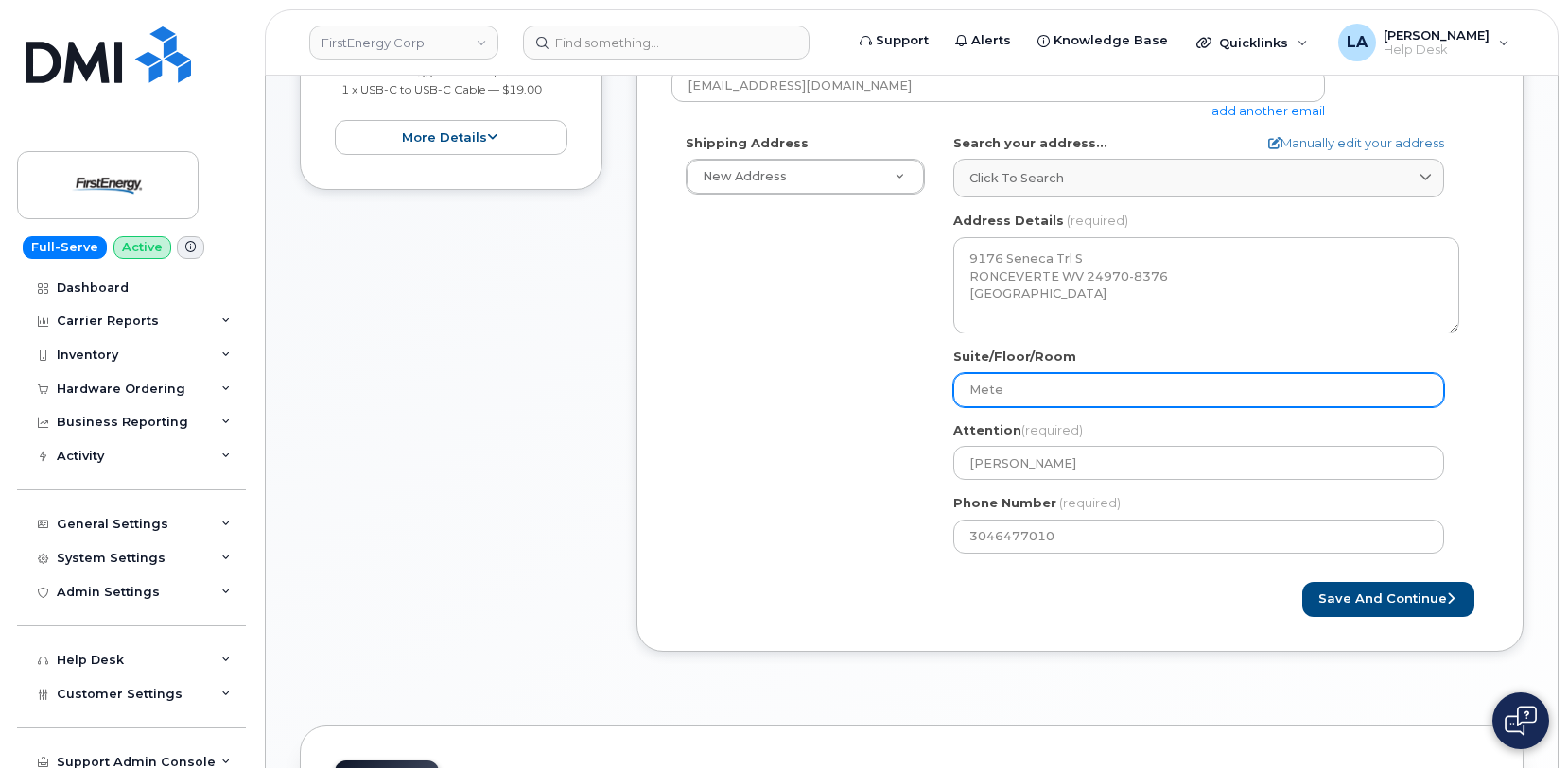
select select
type input "Meter"
select select
type input "Meter Re"
select select
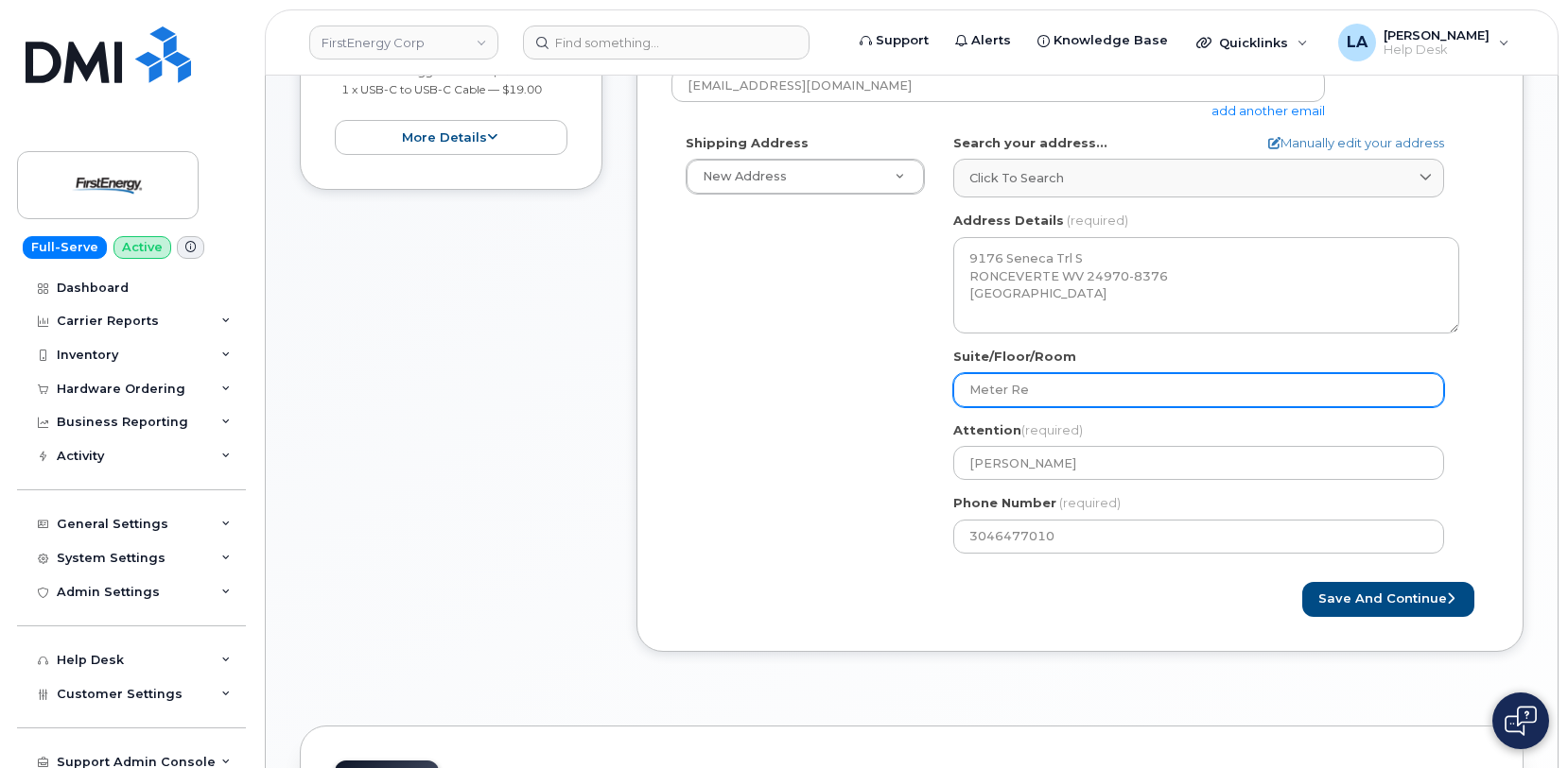
type input "Meter Rea"
select select
type input "Meter Read"
select select
type input "Meter Readi"
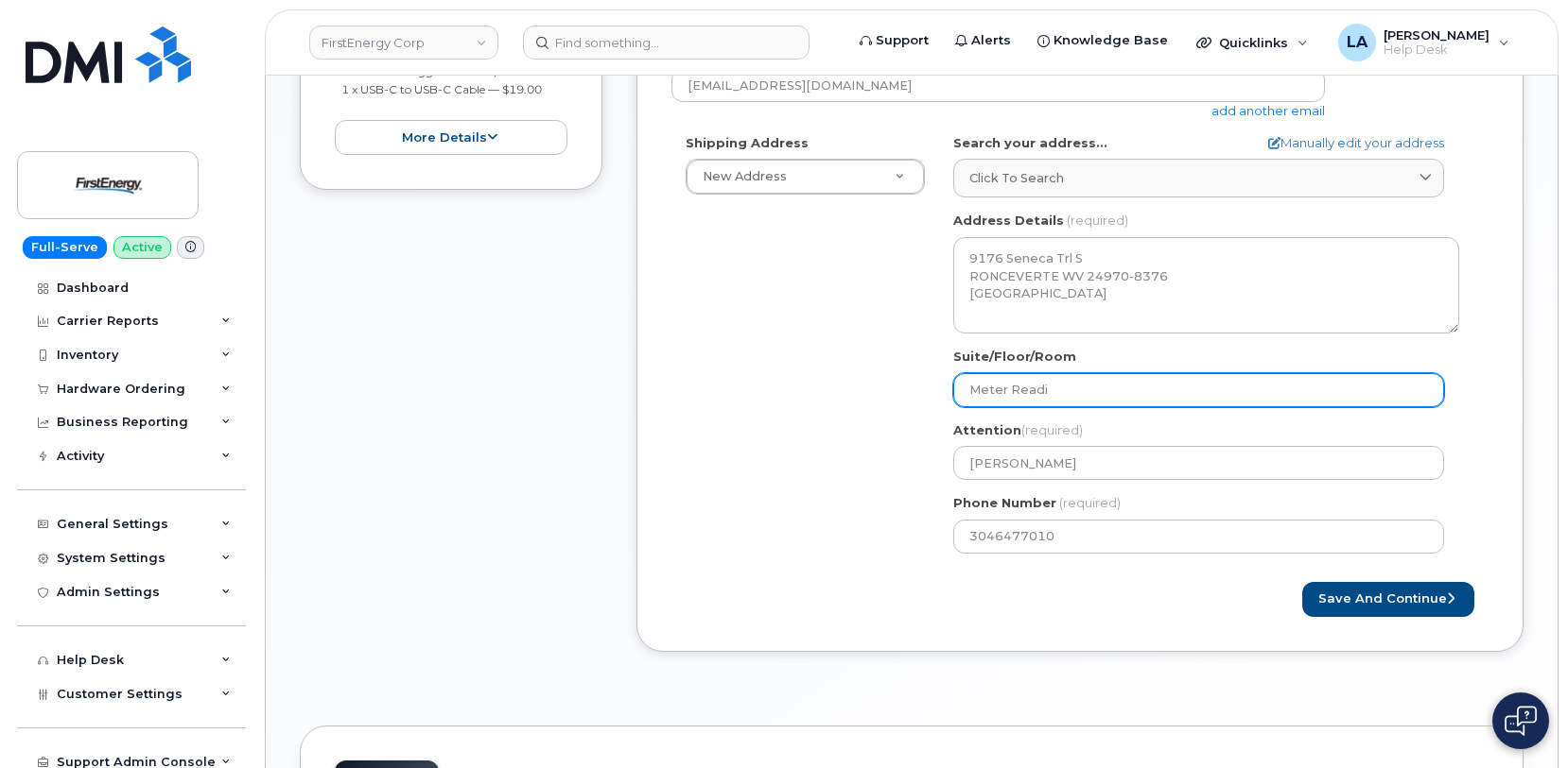
select select
type input "Meter Readin"
select select
type input "Meter Reading"
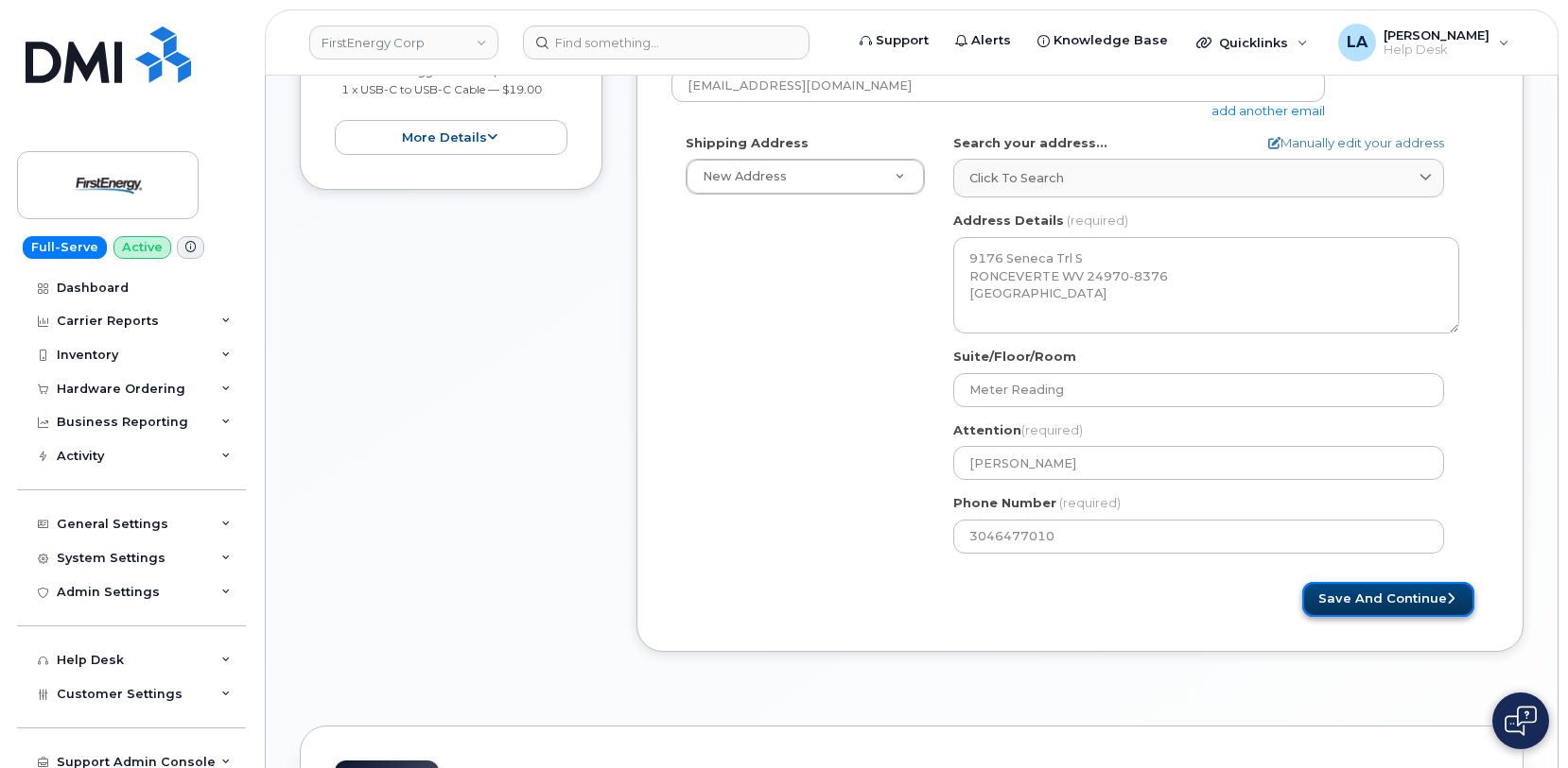
click at [1401, 588] on button "Save and Continue" at bounding box center [1388, 600] width 172 height 35
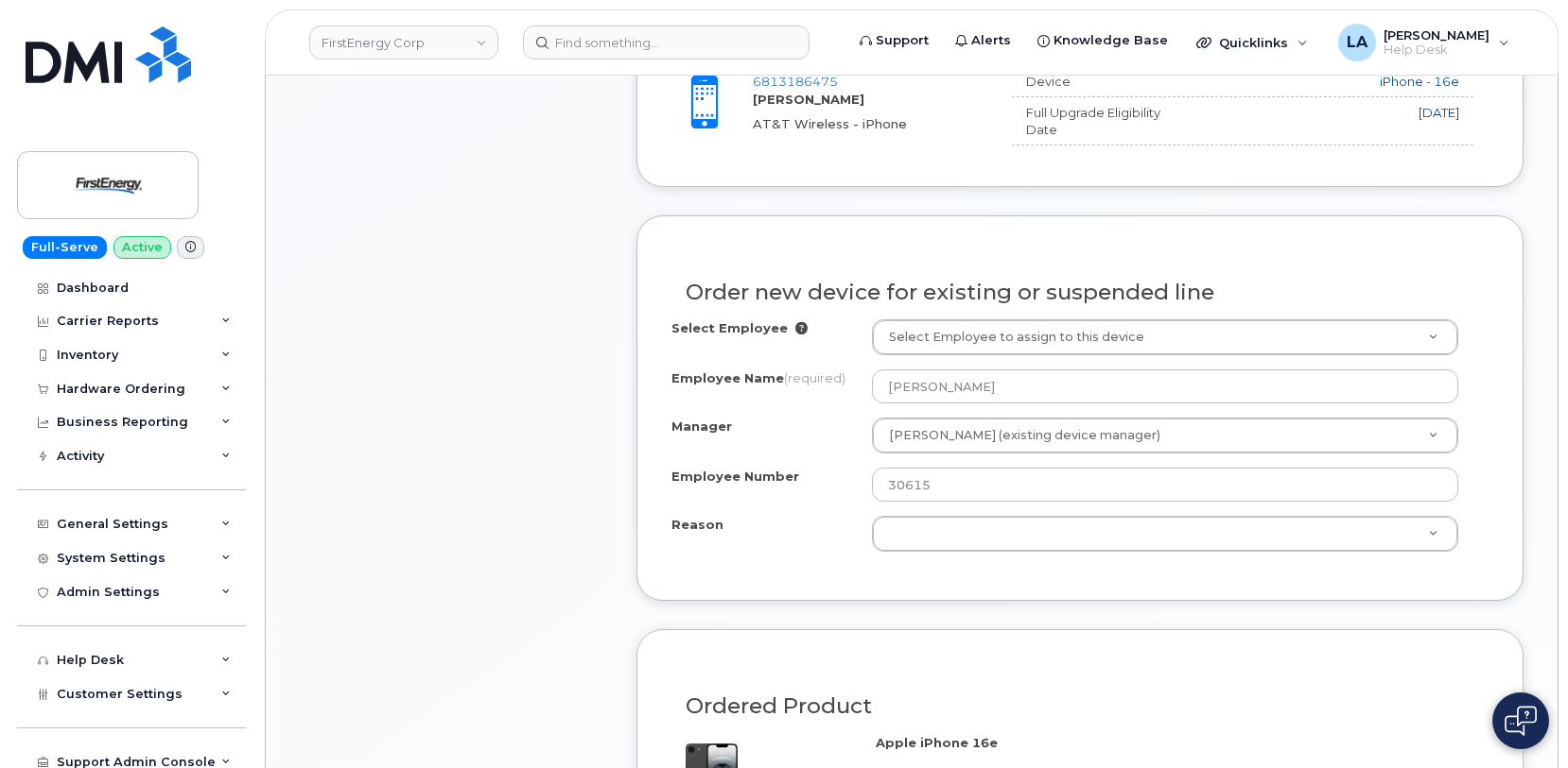
scroll to position [958, 0]
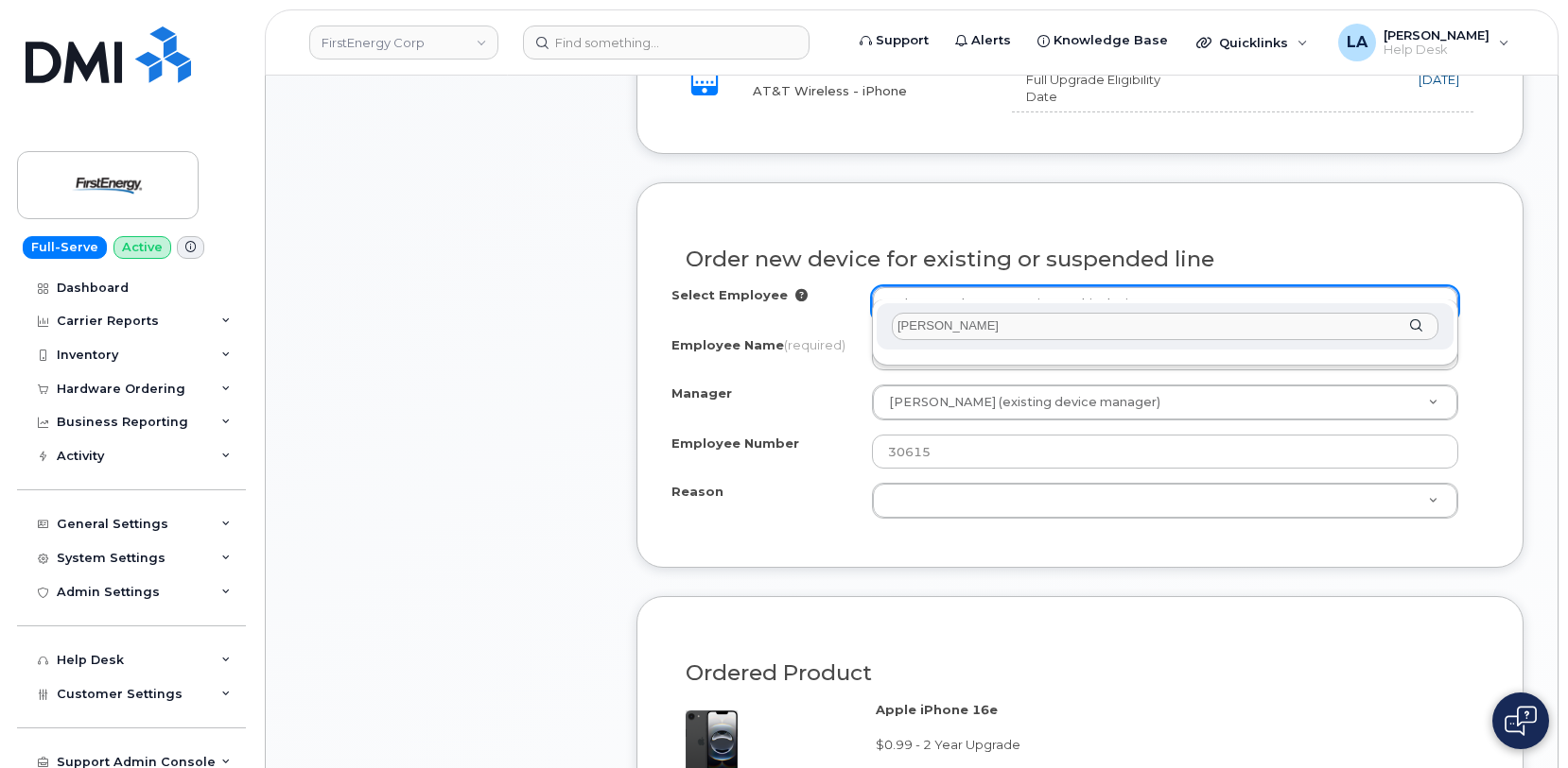
click at [1063, 329] on input "[PERSON_NAME]" at bounding box center [1165, 327] width 546 height 27
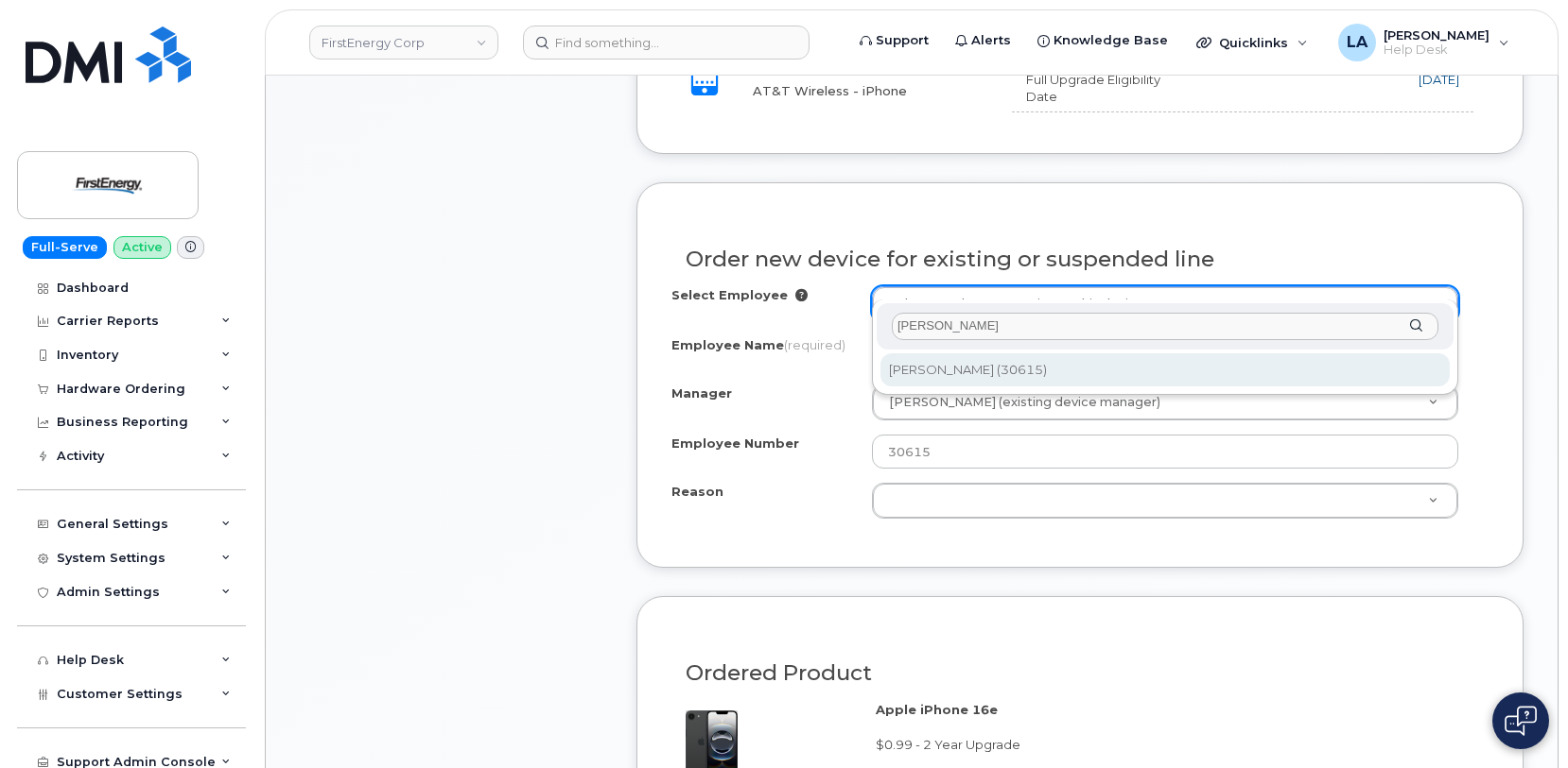
type input "[PERSON_NAME]"
type input "2065627"
select select "2079725"
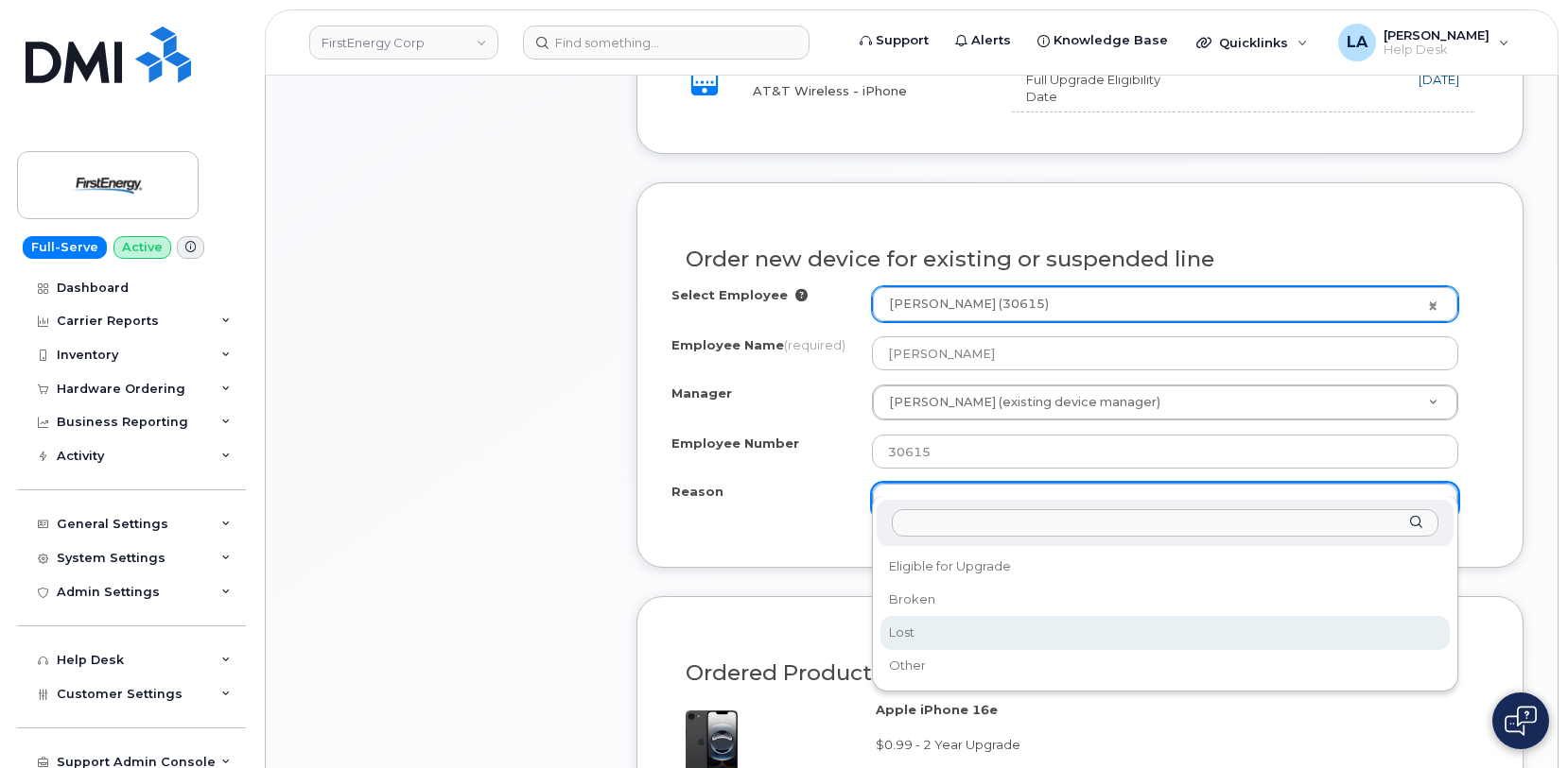
select select "lost"
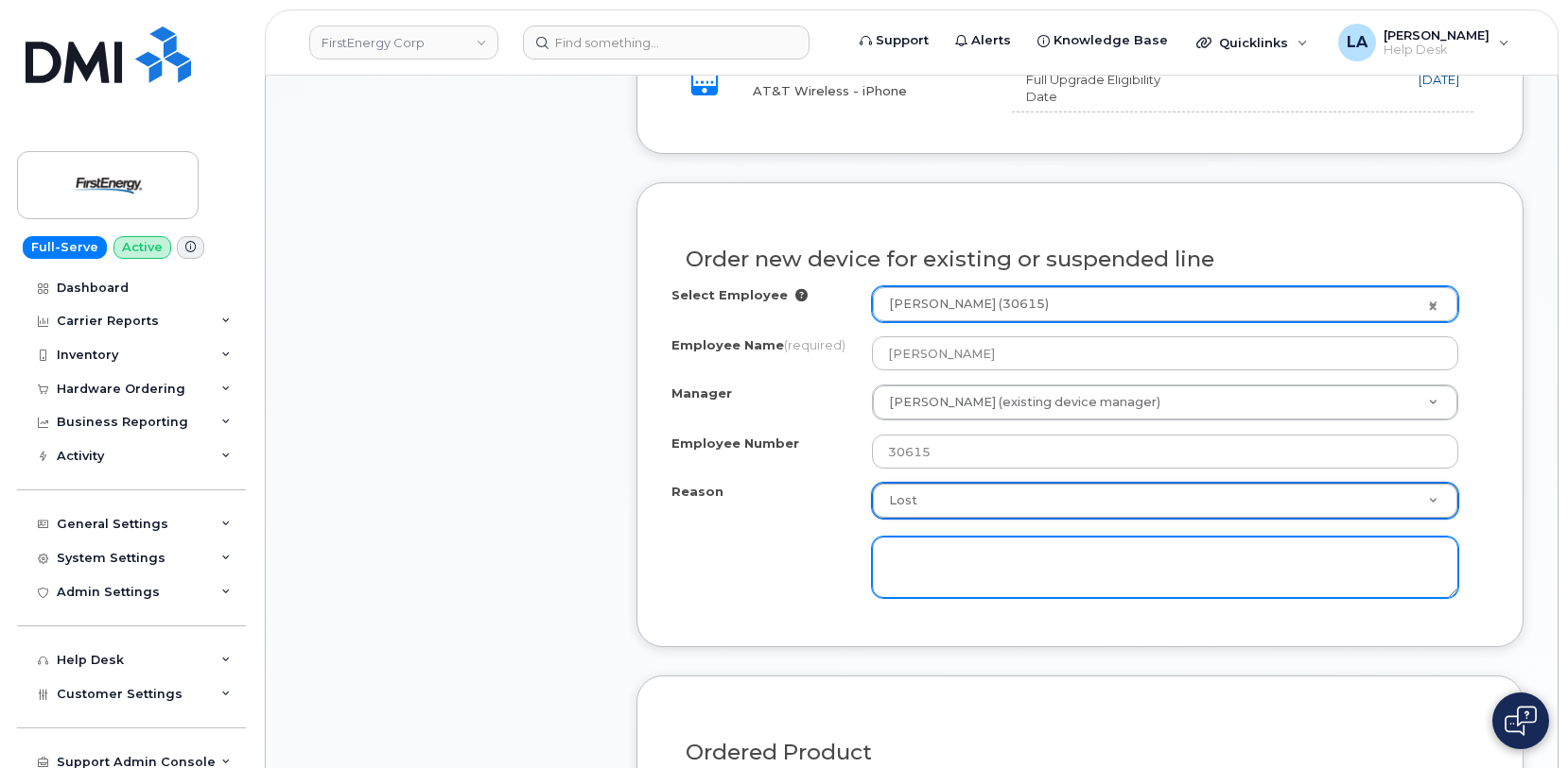
click at [1039, 541] on textarea at bounding box center [1165, 568] width 586 height 63
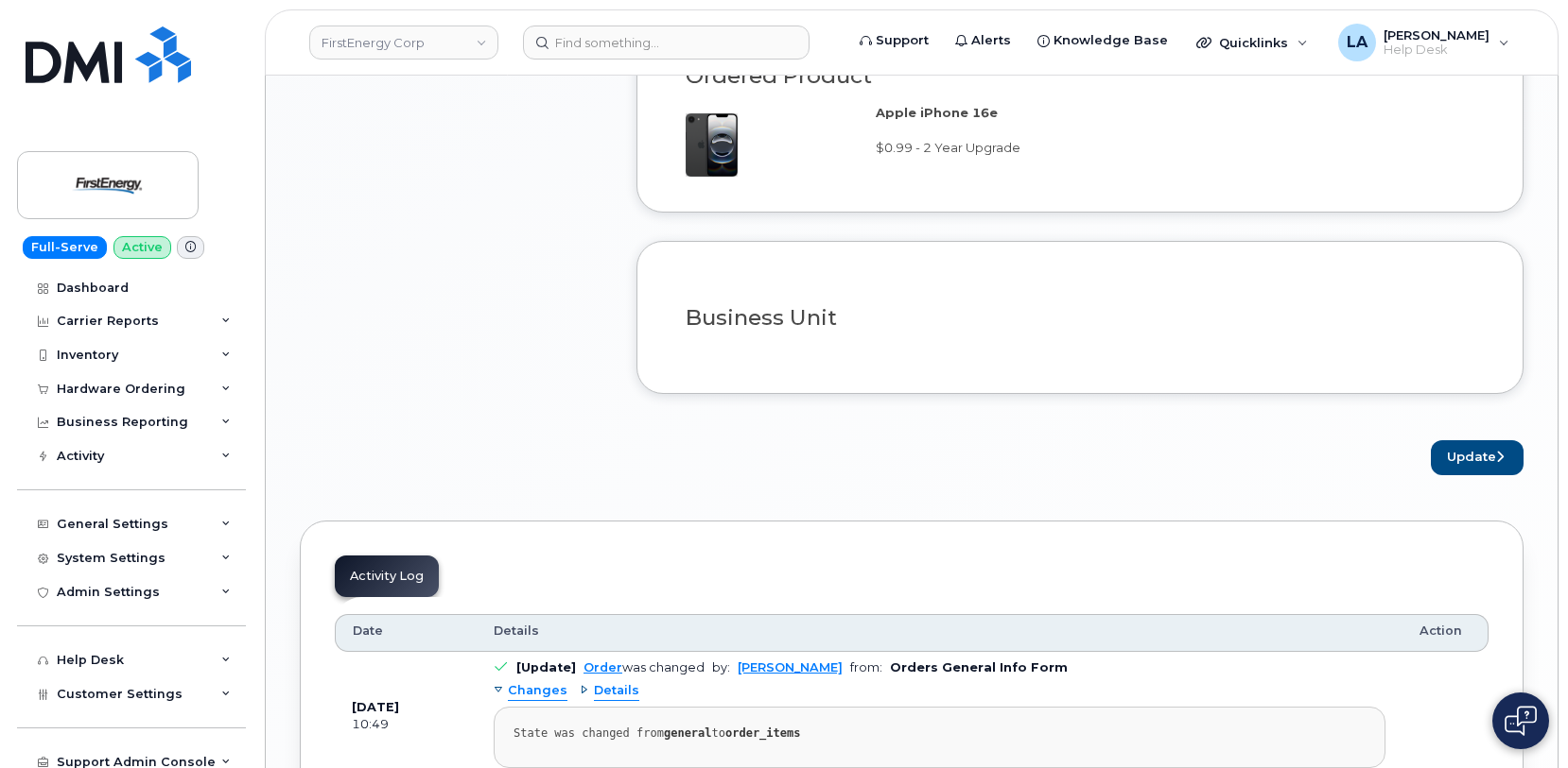
scroll to position [1661, 0]
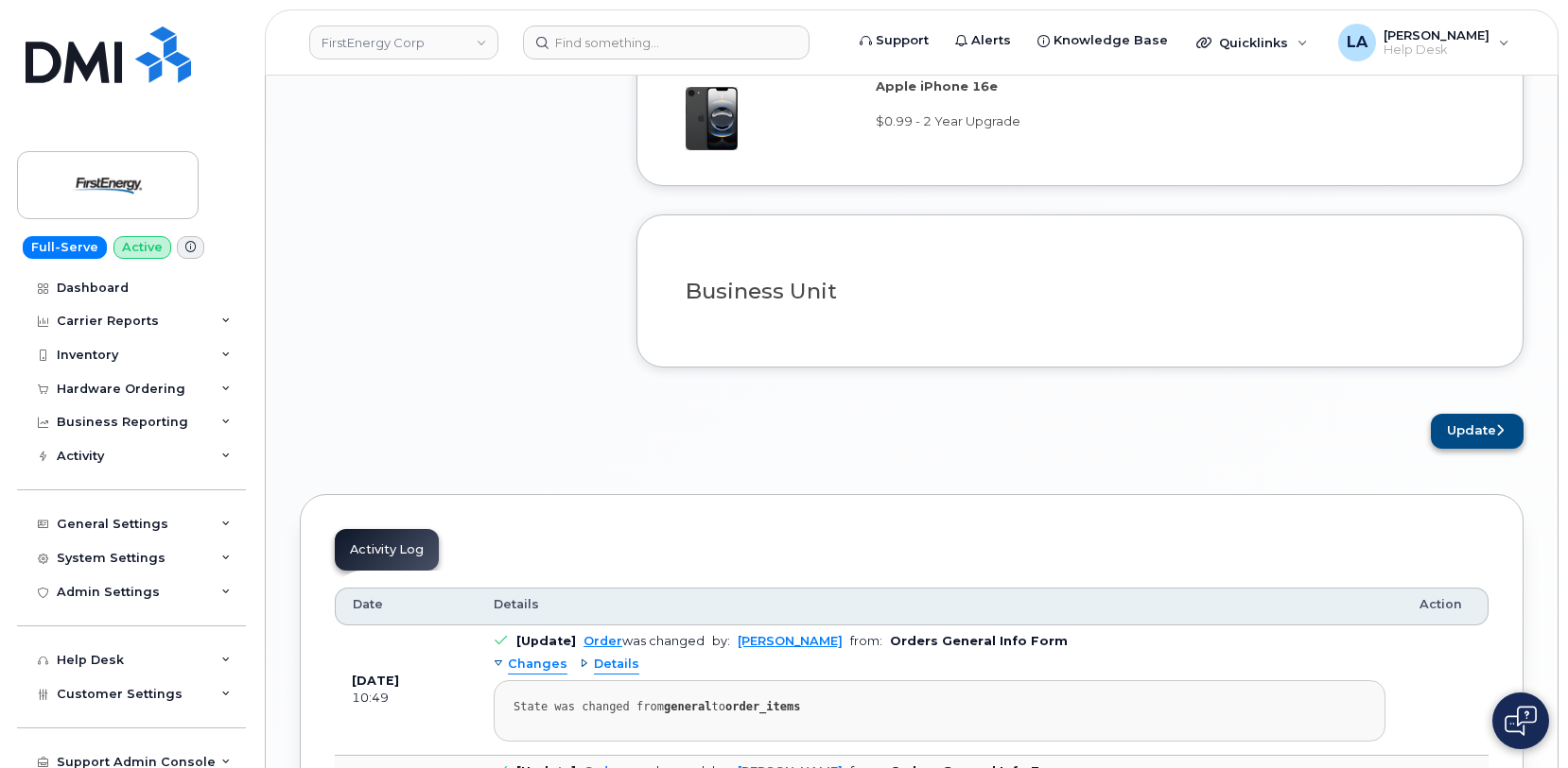
type textarea "Phone has been lost."
click at [1479, 414] on button "Update" at bounding box center [1476, 431] width 93 height 35
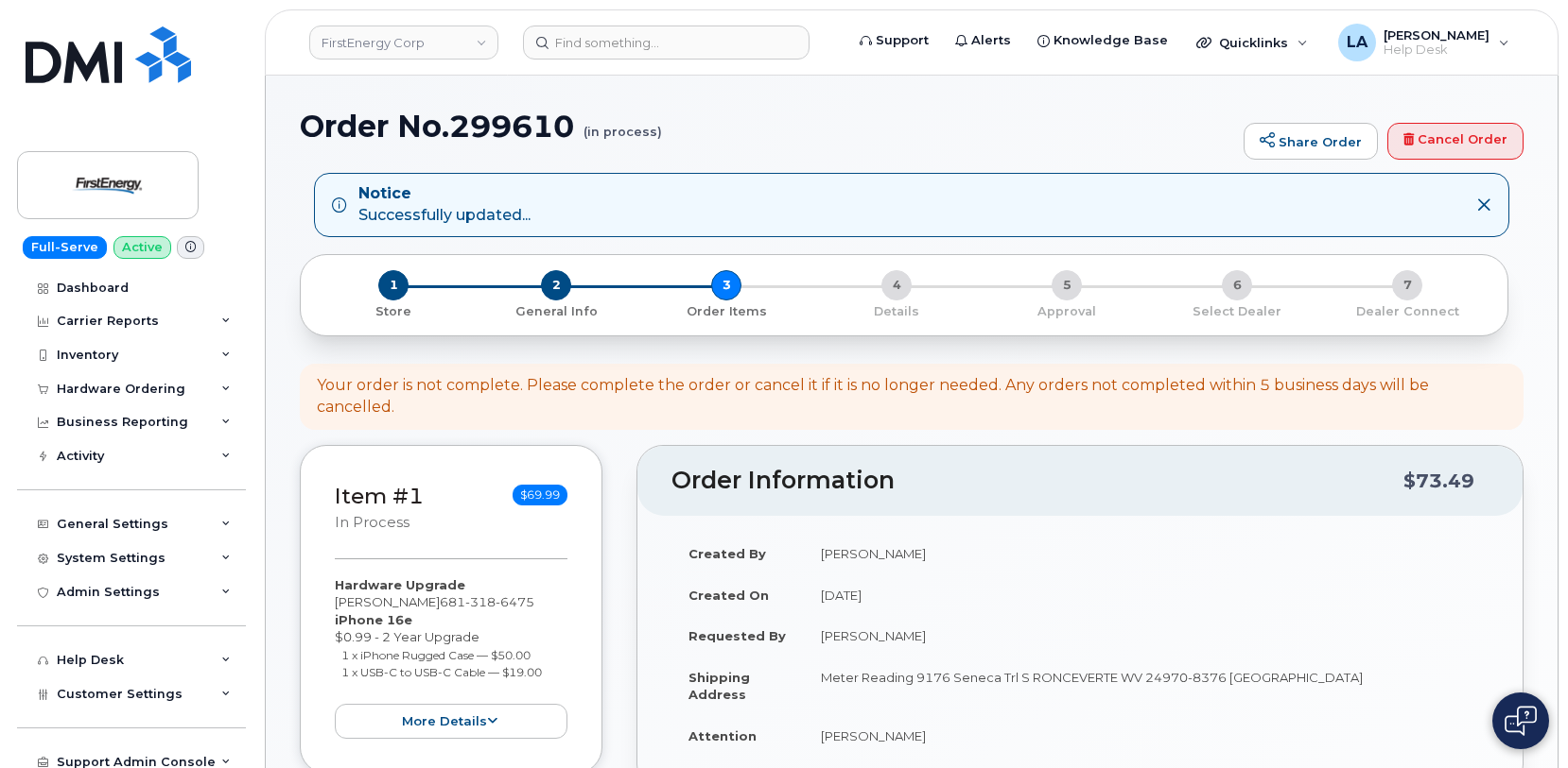
click at [1104, 132] on h1 "Order No.299610 (in process)" at bounding box center [766, 126] width 934 height 33
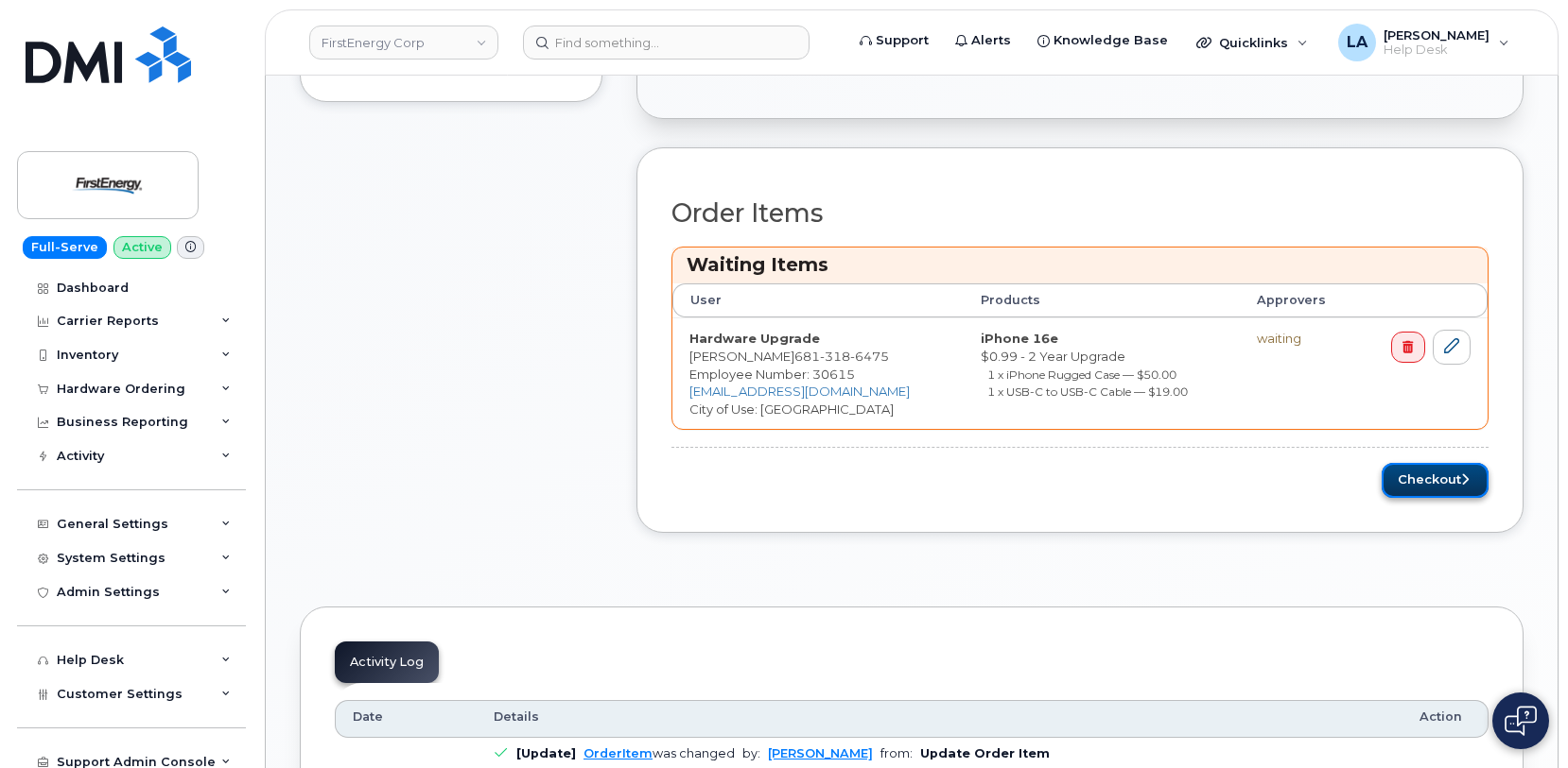
click at [1428, 463] on button "Checkout" at bounding box center [1434, 480] width 107 height 35
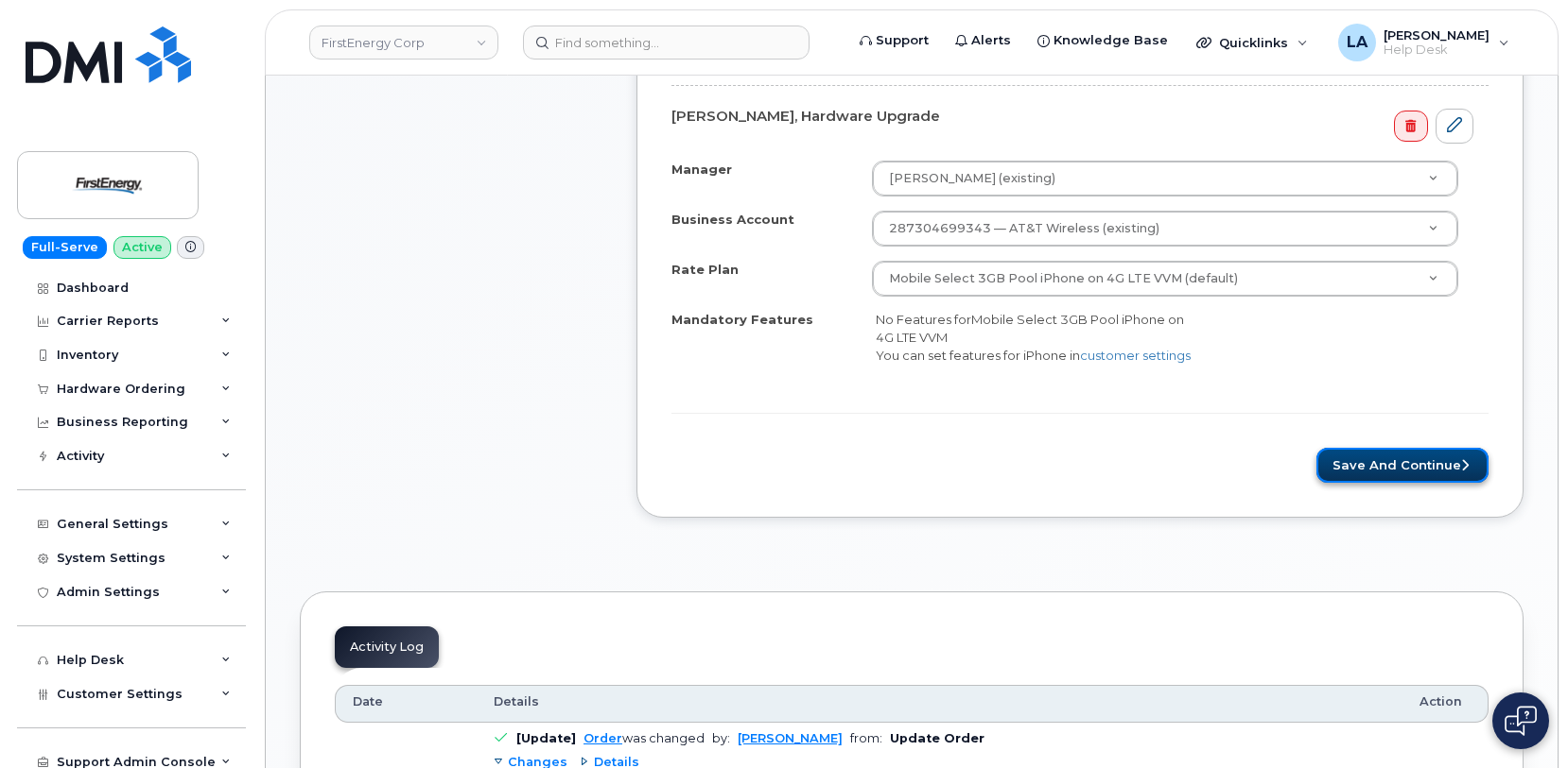
click at [1450, 452] on button "Save and Continue" at bounding box center [1403, 466] width 172 height 35
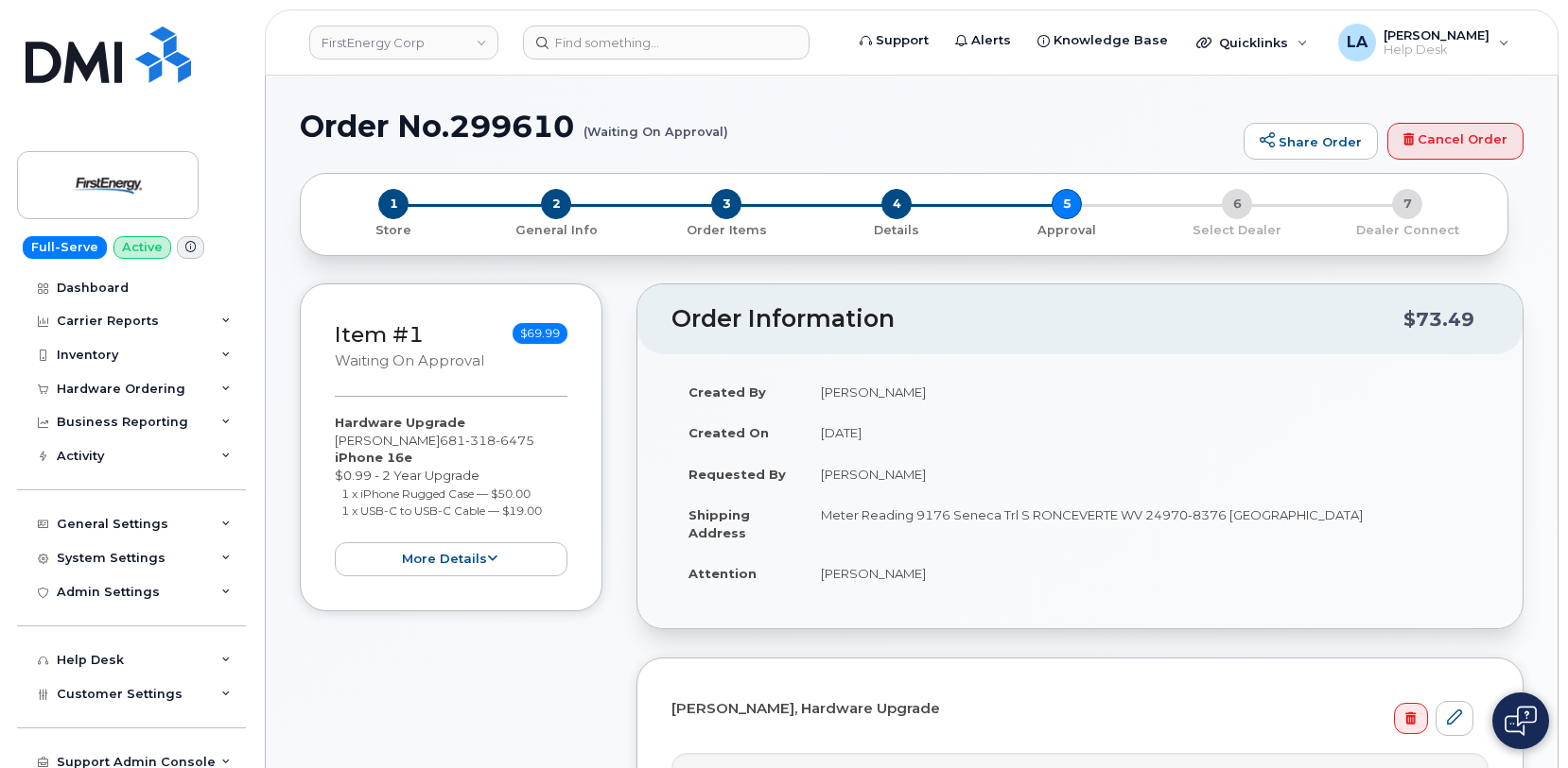
click at [1444, 382] on td "[PERSON_NAME]" at bounding box center [1145, 392] width 684 height 42
drag, startPoint x: 1567, startPoint y: 190, endPoint x: 1567, endPoint y: 222, distance: 32.0
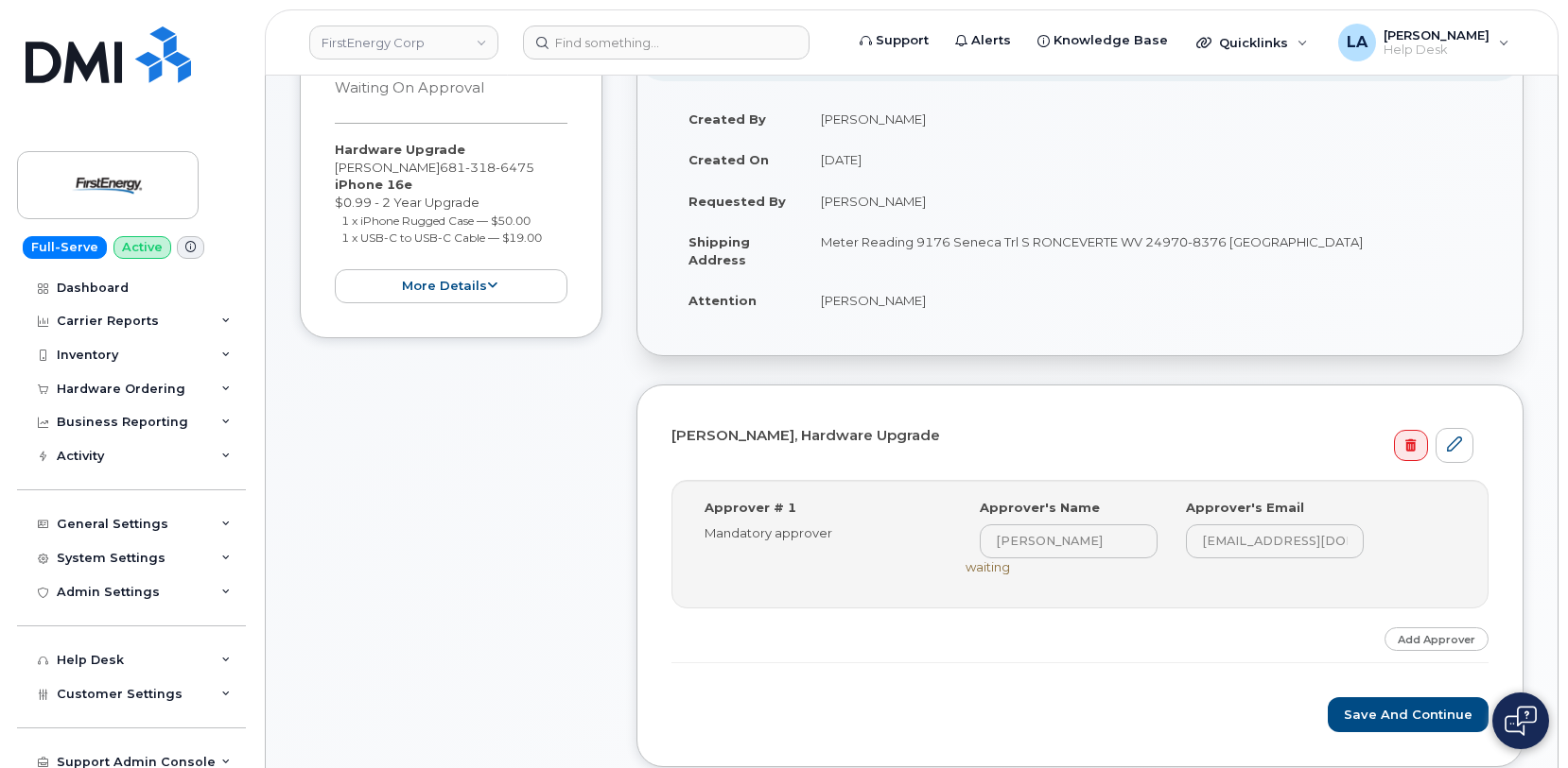
scroll to position [236, 0]
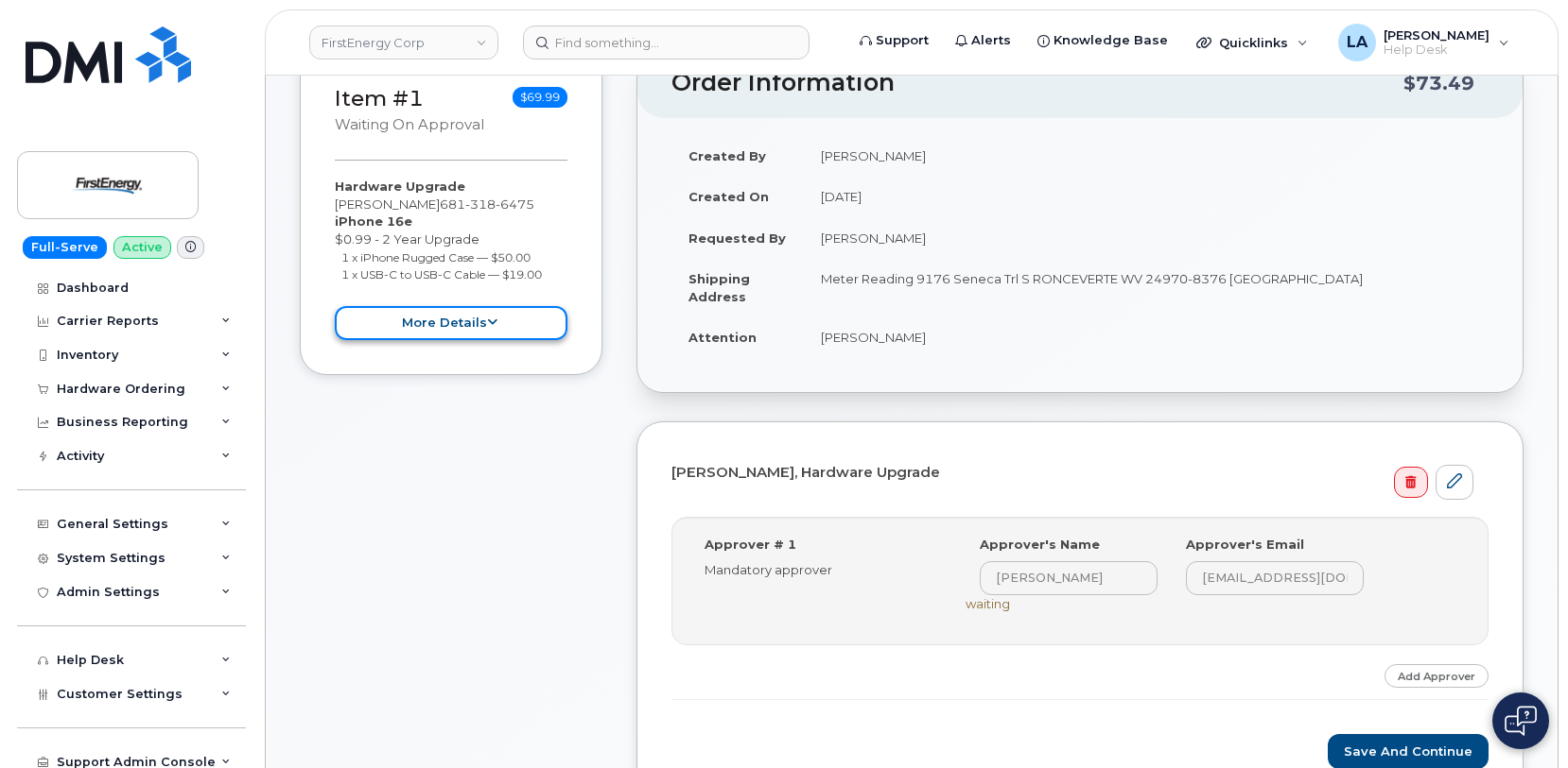
click at [449, 341] on button "more details" at bounding box center [451, 324] width 233 height 35
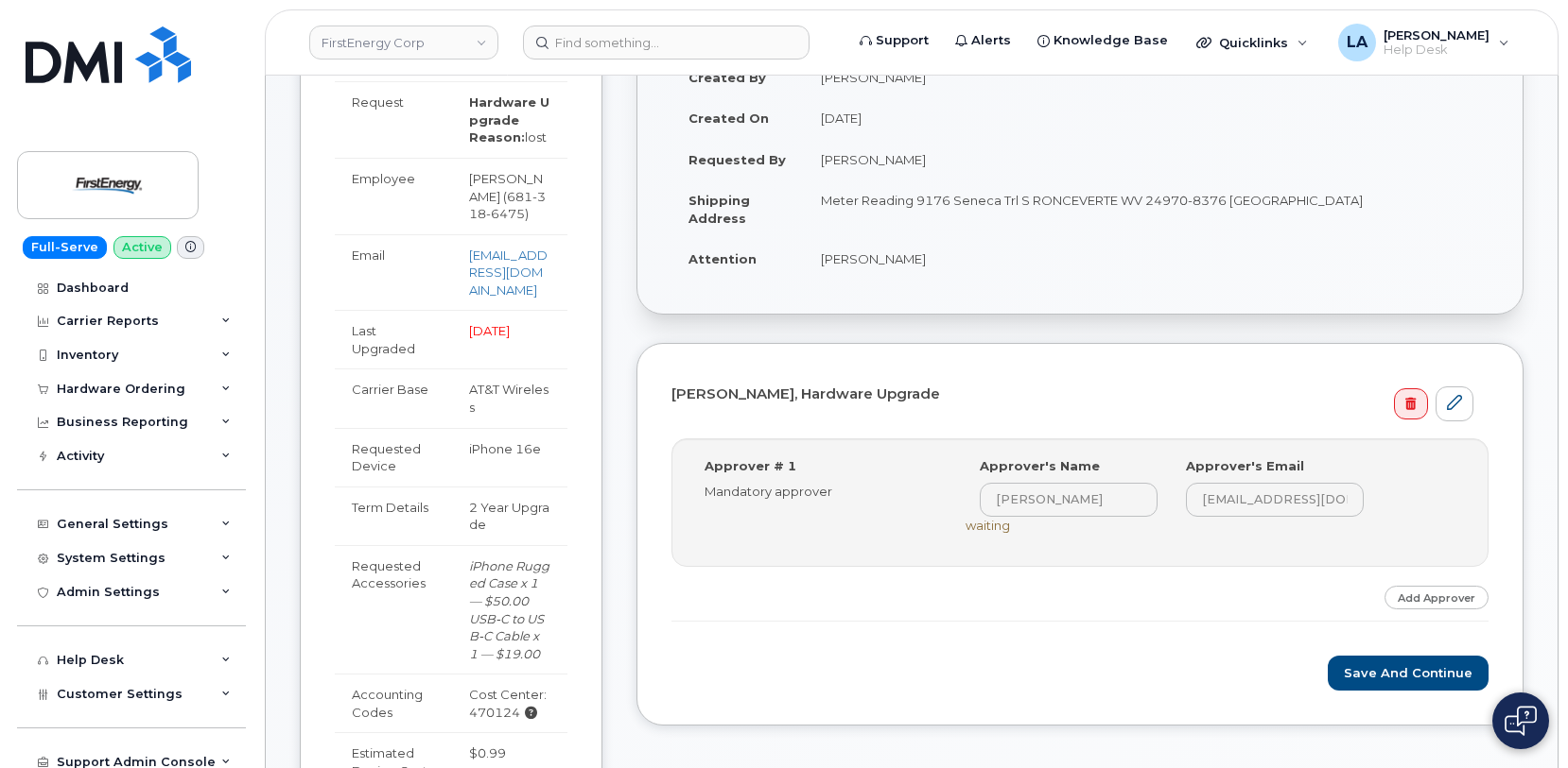
scroll to position [0, 0]
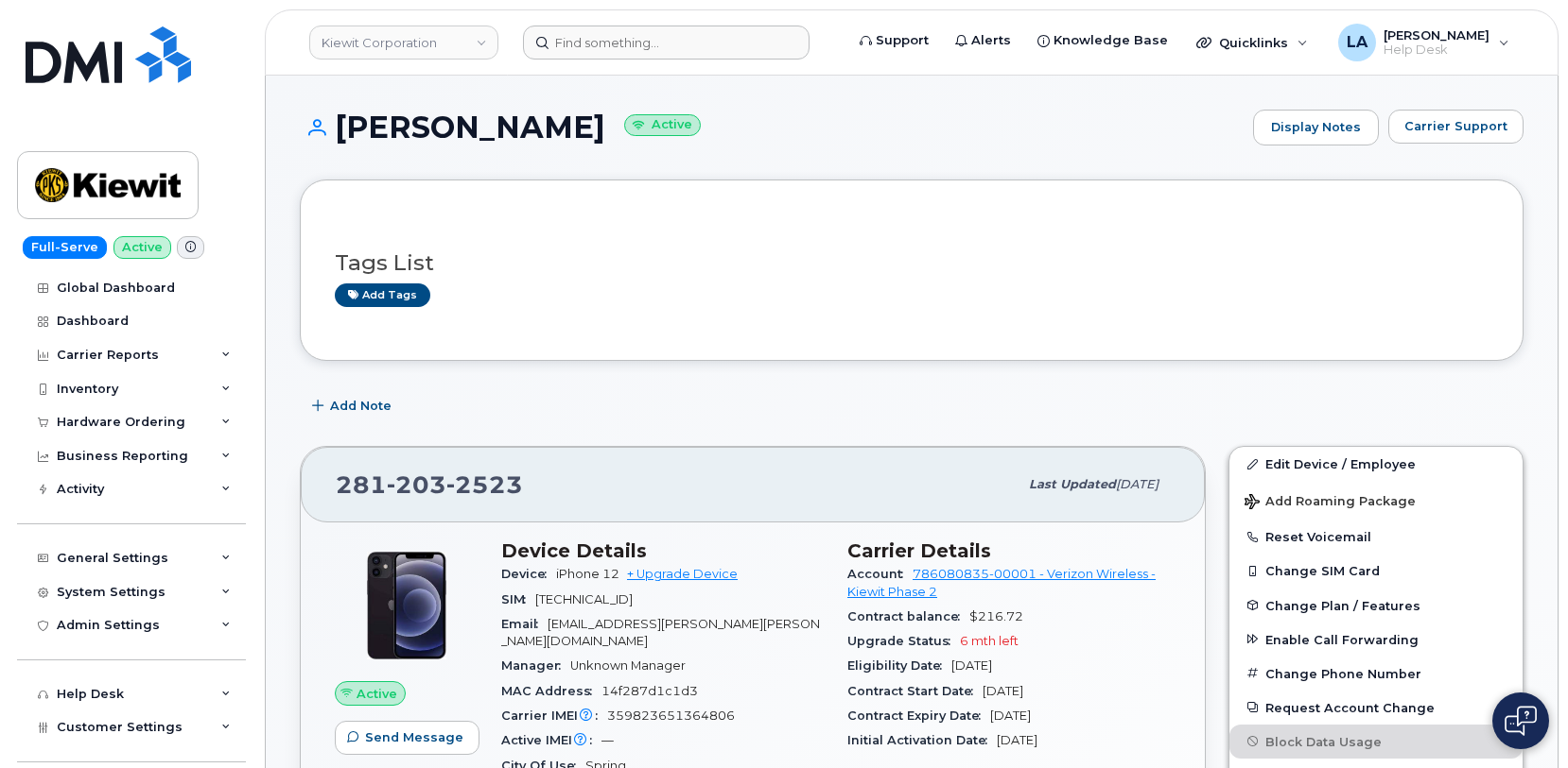
scroll to position [64, 0]
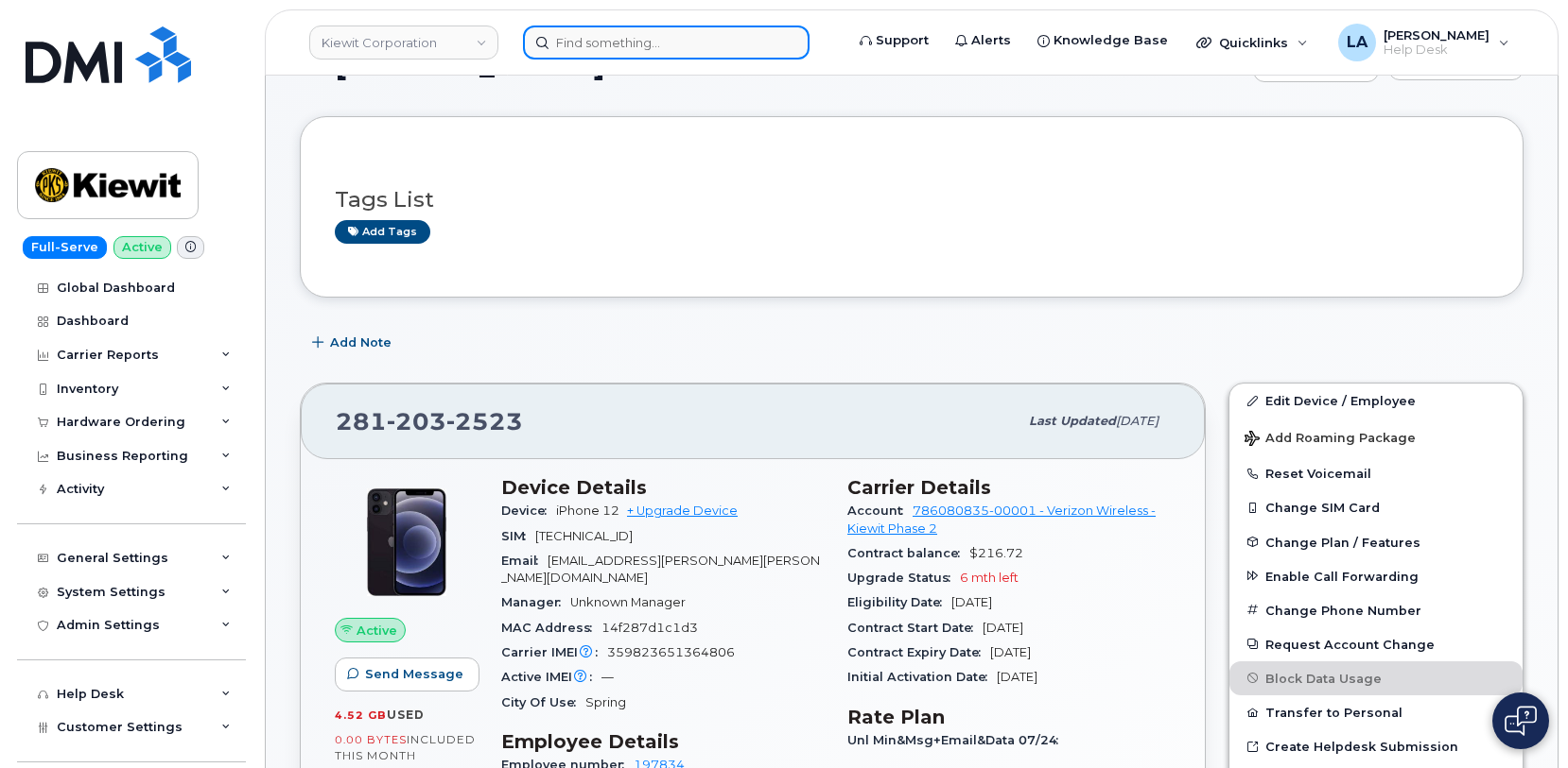
click at [594, 30] on input at bounding box center [666, 42] width 287 height 34
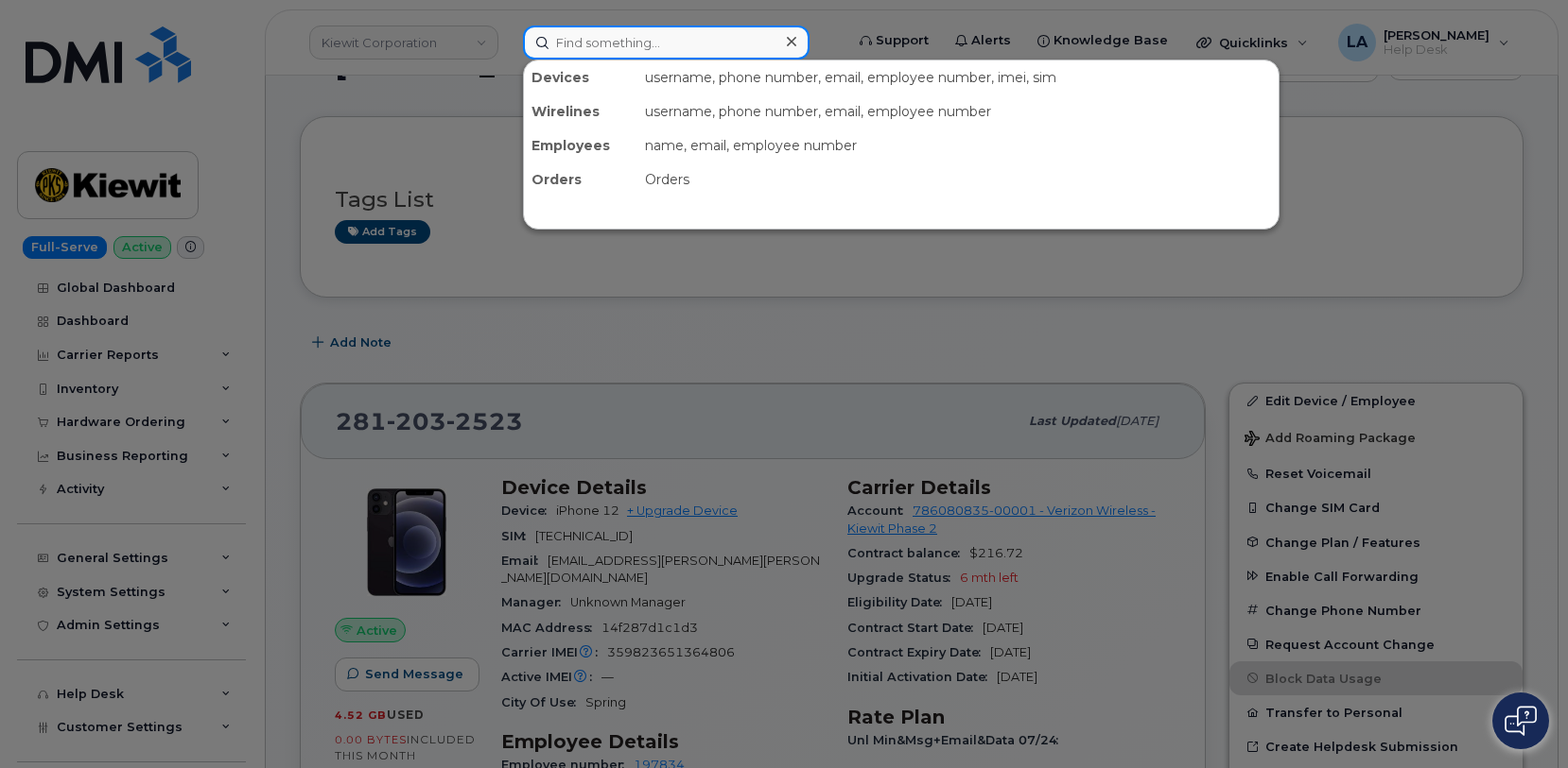
paste input "MDN: [PHONE_NUMBER]"
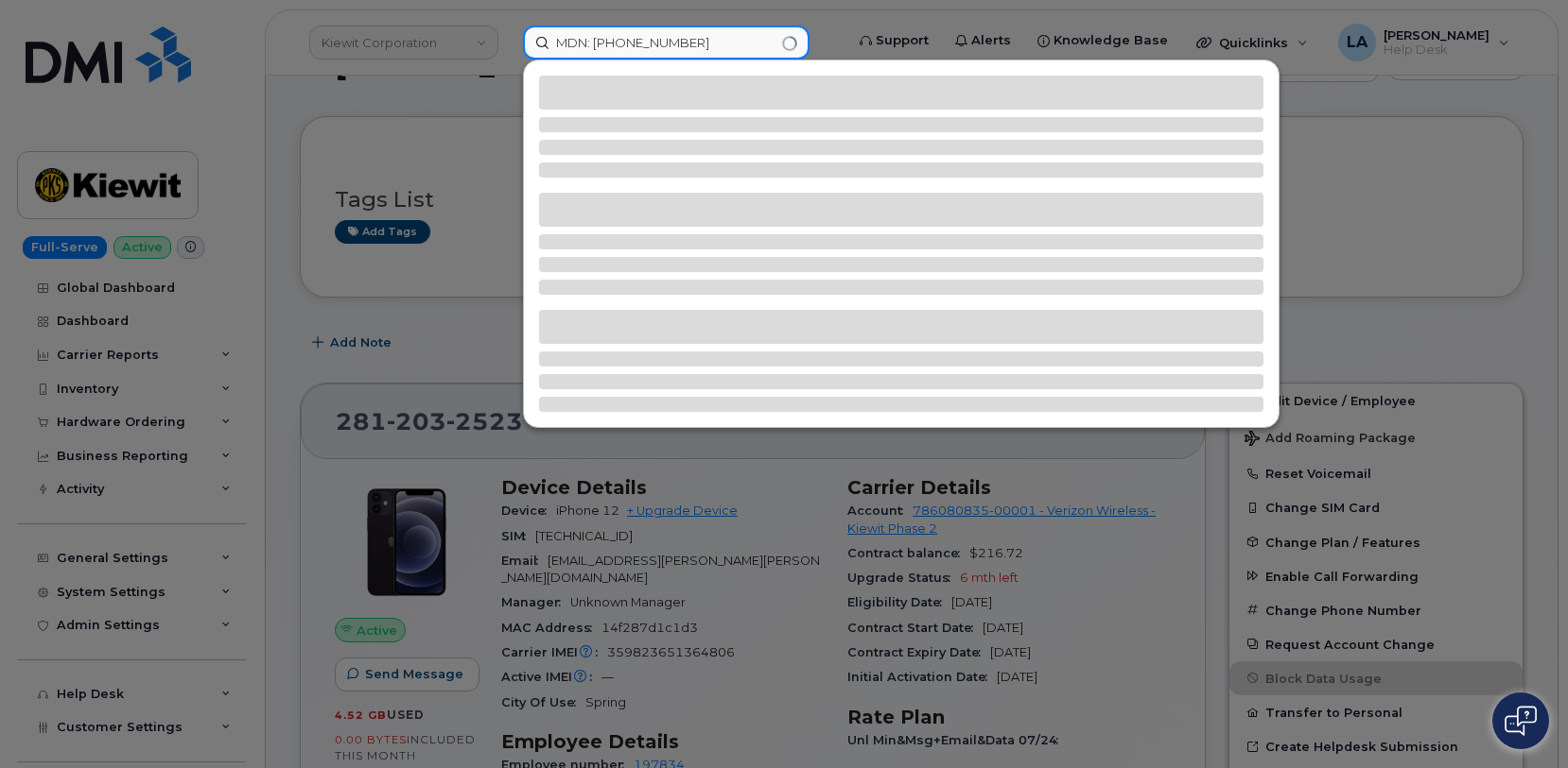
click at [597, 35] on input "MDN: [PHONE_NUMBER]" at bounding box center [666, 42] width 287 height 34
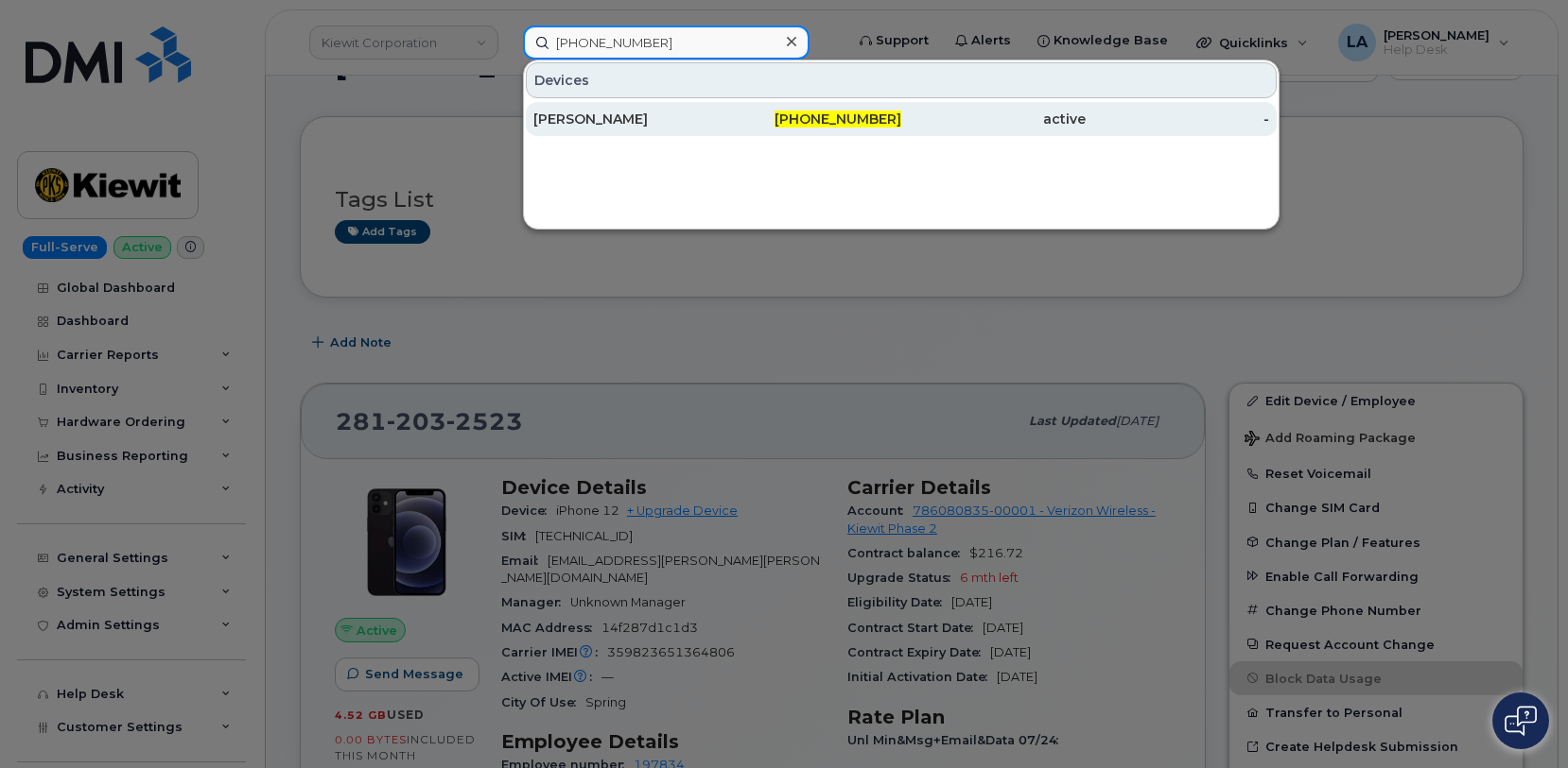
type input "[PHONE_NUMBER]"
click at [564, 113] on div "[PERSON_NAME]" at bounding box center [625, 118] width 184 height 19
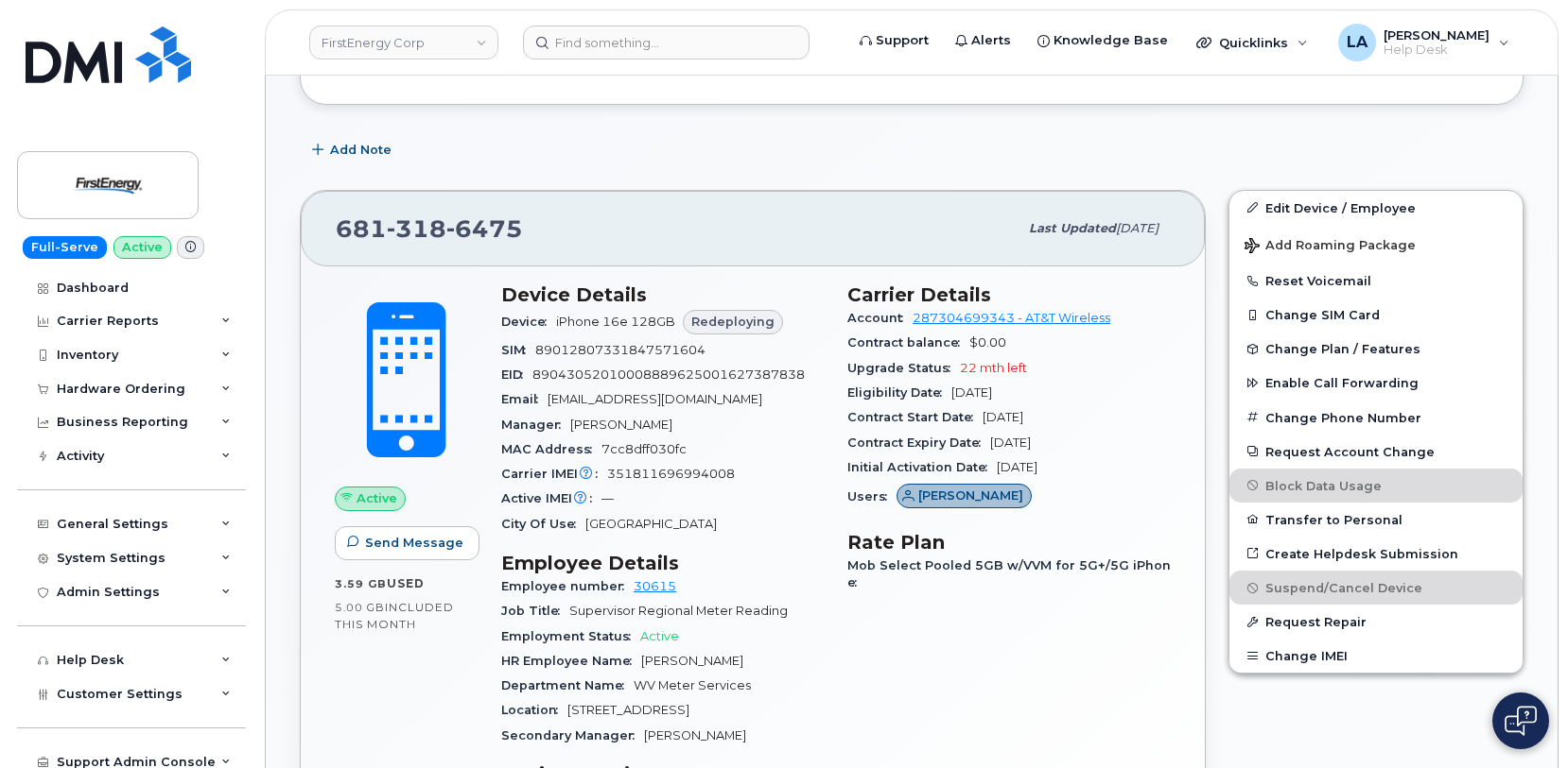
scroll to position [554, 0]
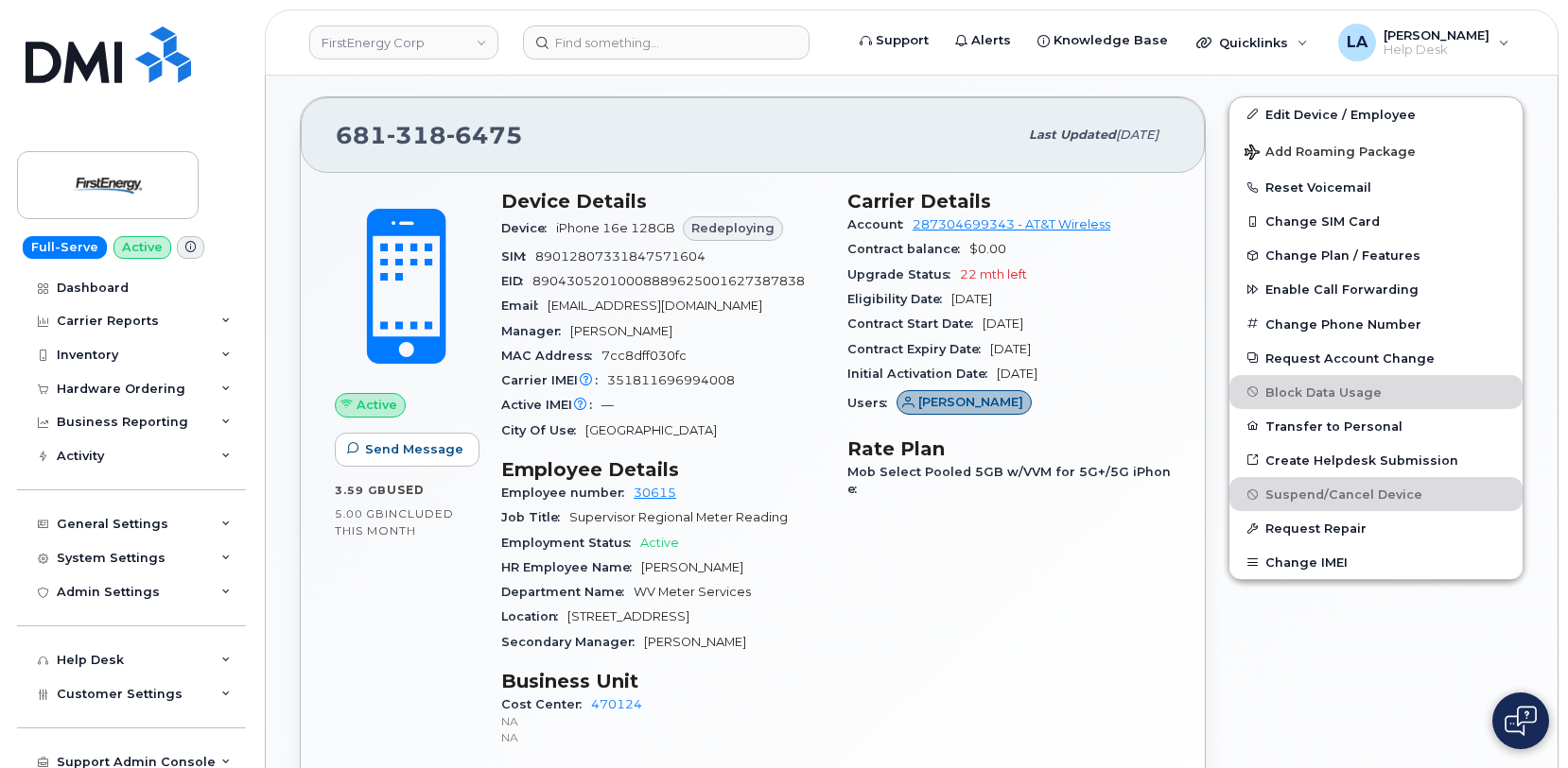
click at [627, 260] on span "89012807331847571604" at bounding box center [621, 256] width 170 height 14
copy span "89012807331847571604"
click at [635, 279] on span "89043052010008889625001627387838" at bounding box center [669, 281] width 272 height 14
click at [639, 278] on span "89043052010008889625001627387838" at bounding box center [669, 281] width 272 height 14
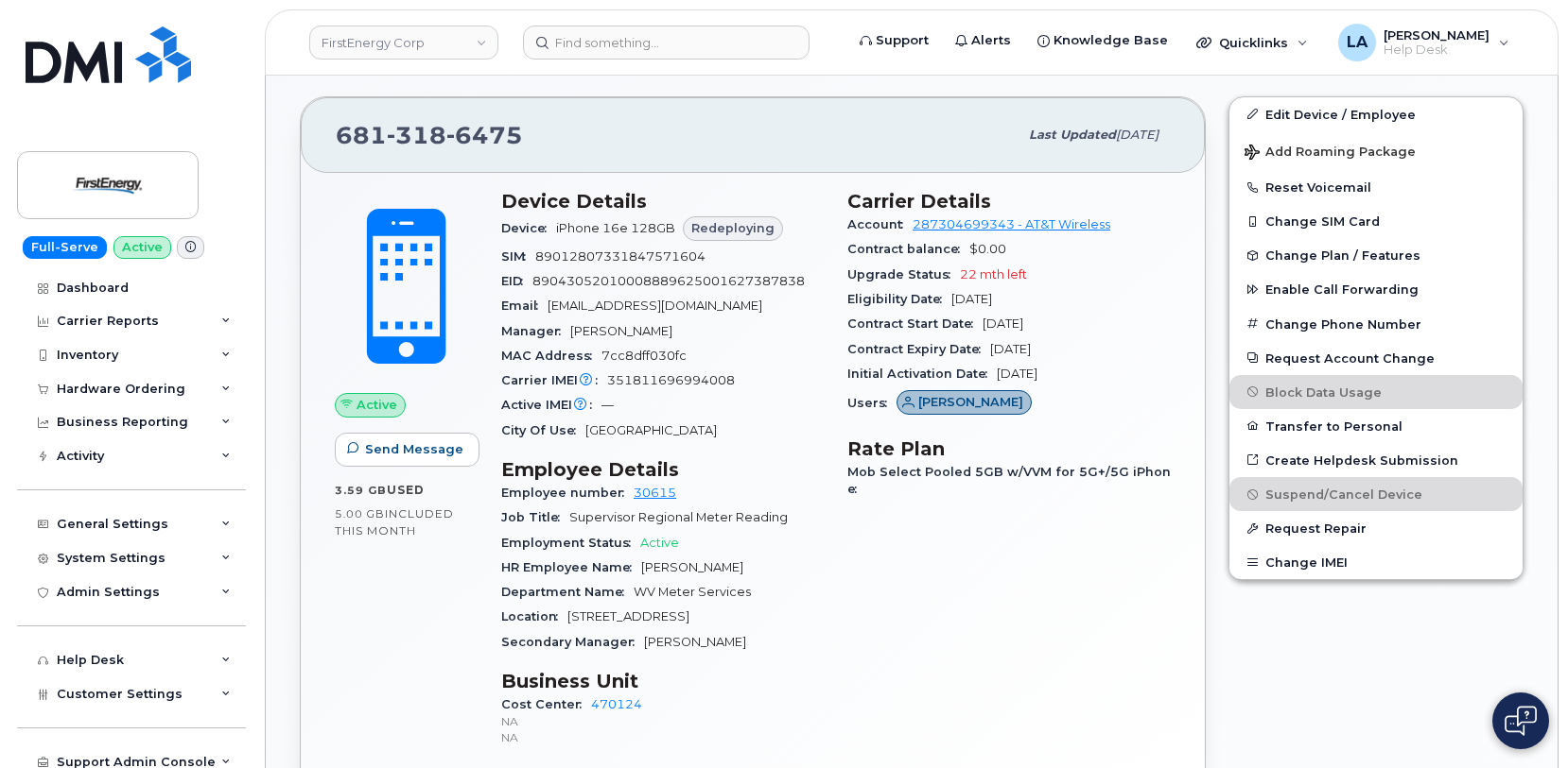
click at [639, 278] on span "89043052010008889625001627387838" at bounding box center [669, 281] width 272 height 14
copy span "89043052010008889625001627387838"
click at [688, 377] on span "351811696994008" at bounding box center [670, 381] width 127 height 14
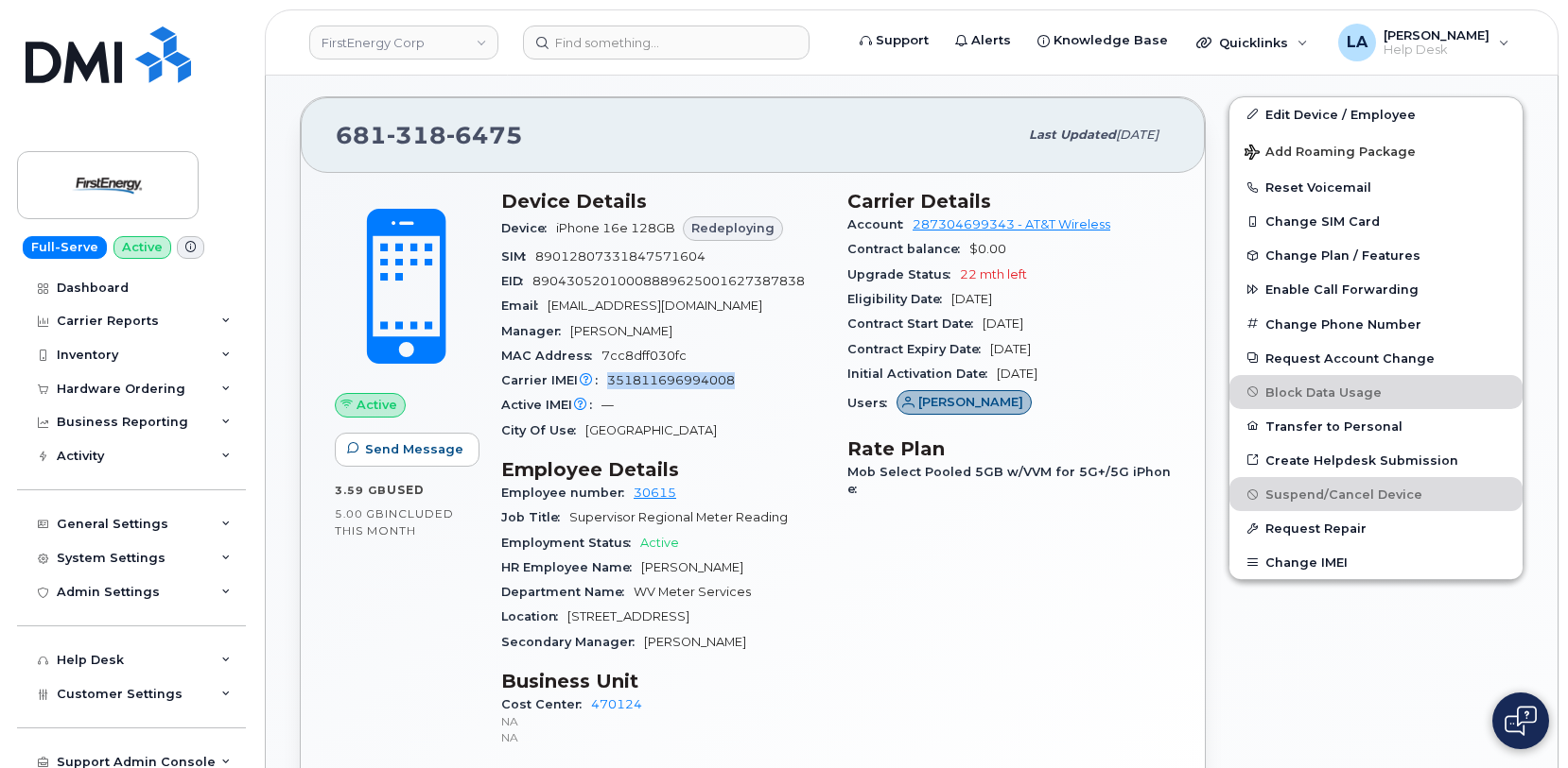
copy span "351811696994008"
